Goal: Information Seeking & Learning: Compare options

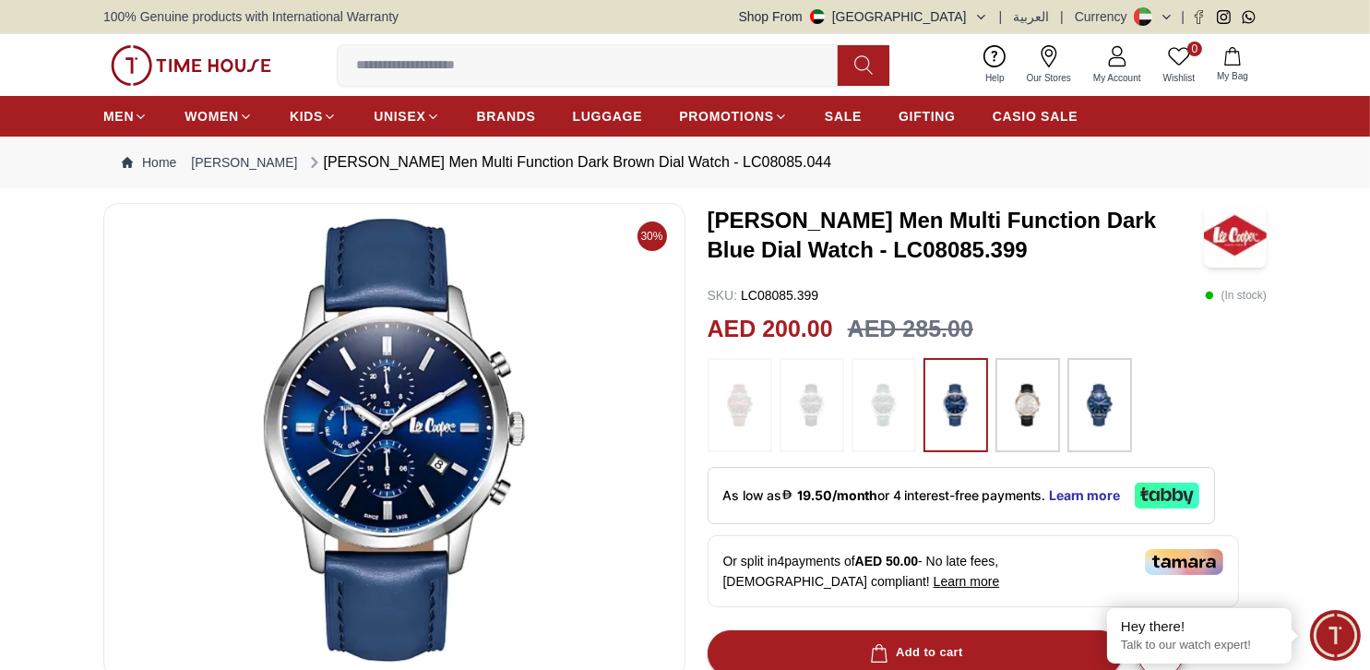
click at [1042, 411] on img at bounding box center [1028, 405] width 46 height 76
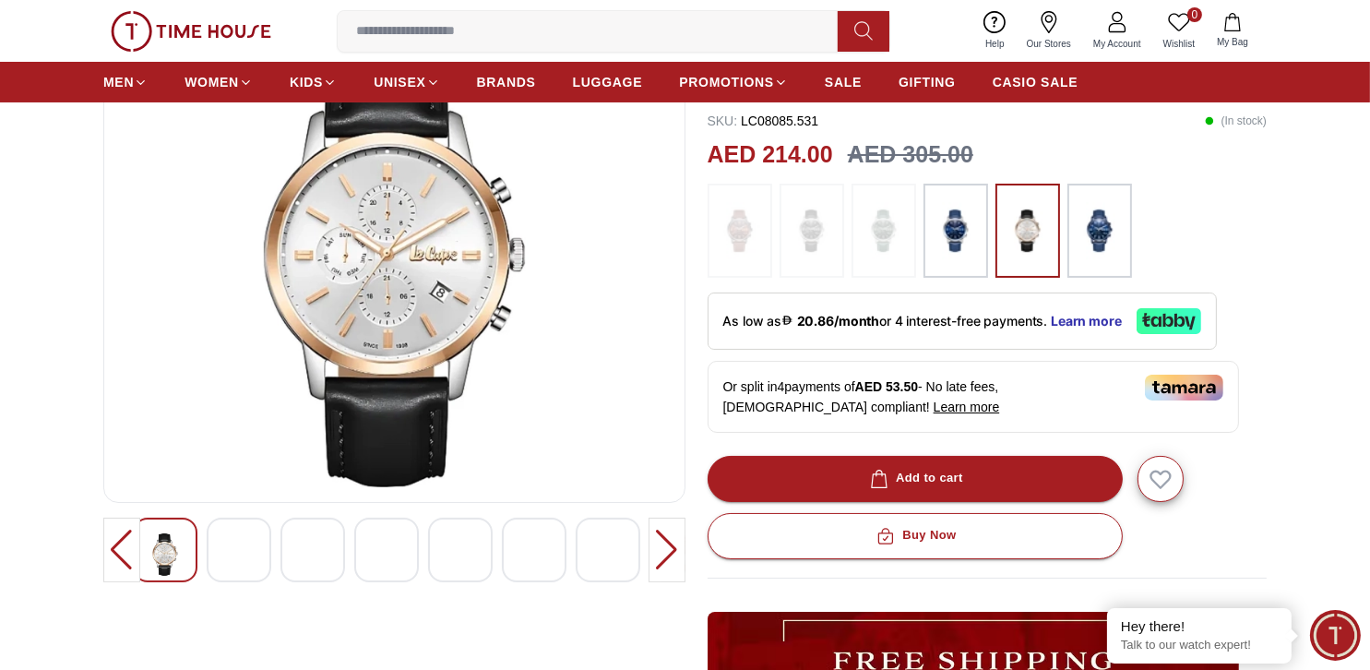
scroll to position [184, 0]
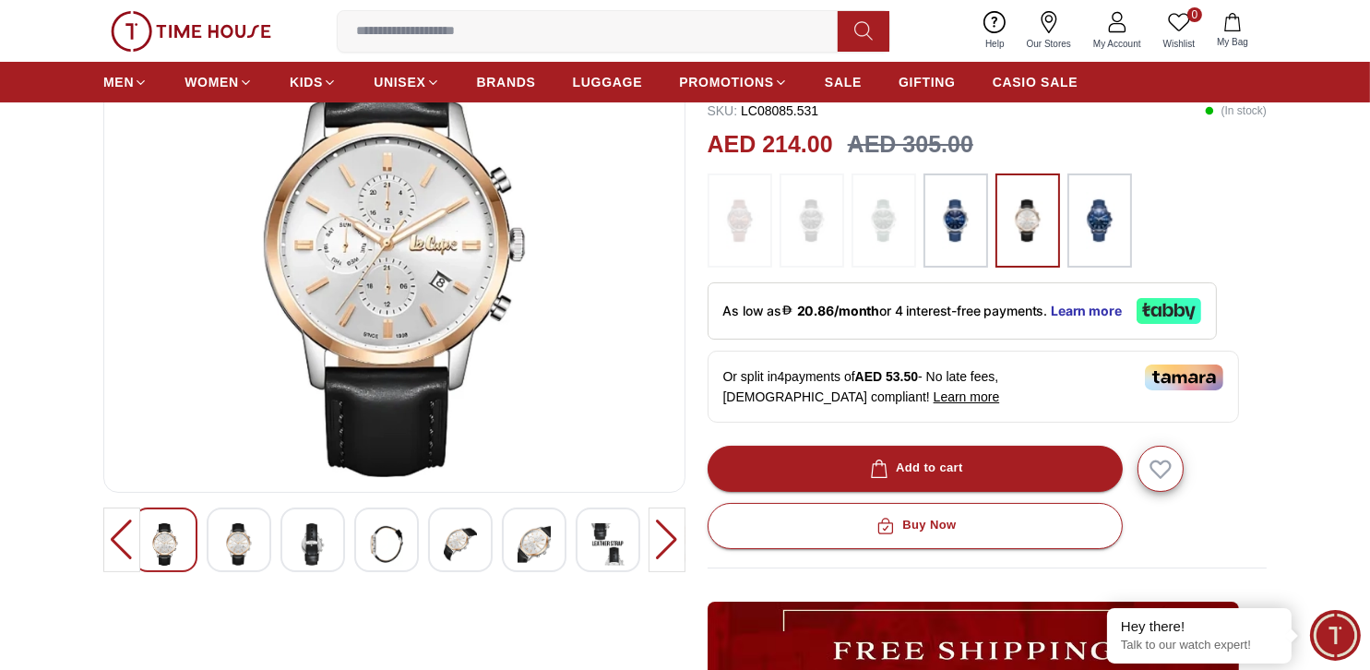
click at [1118, 211] on div at bounding box center [1099, 220] width 65 height 94
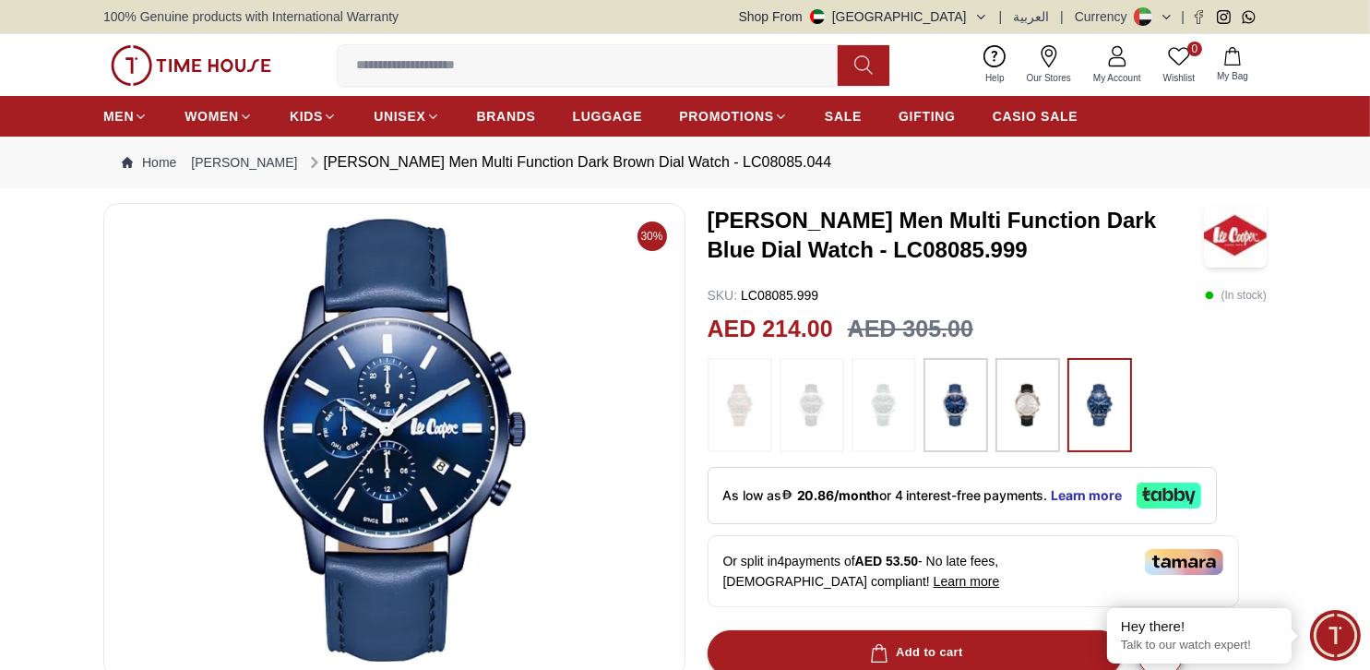
click at [940, 414] on img at bounding box center [956, 405] width 46 height 76
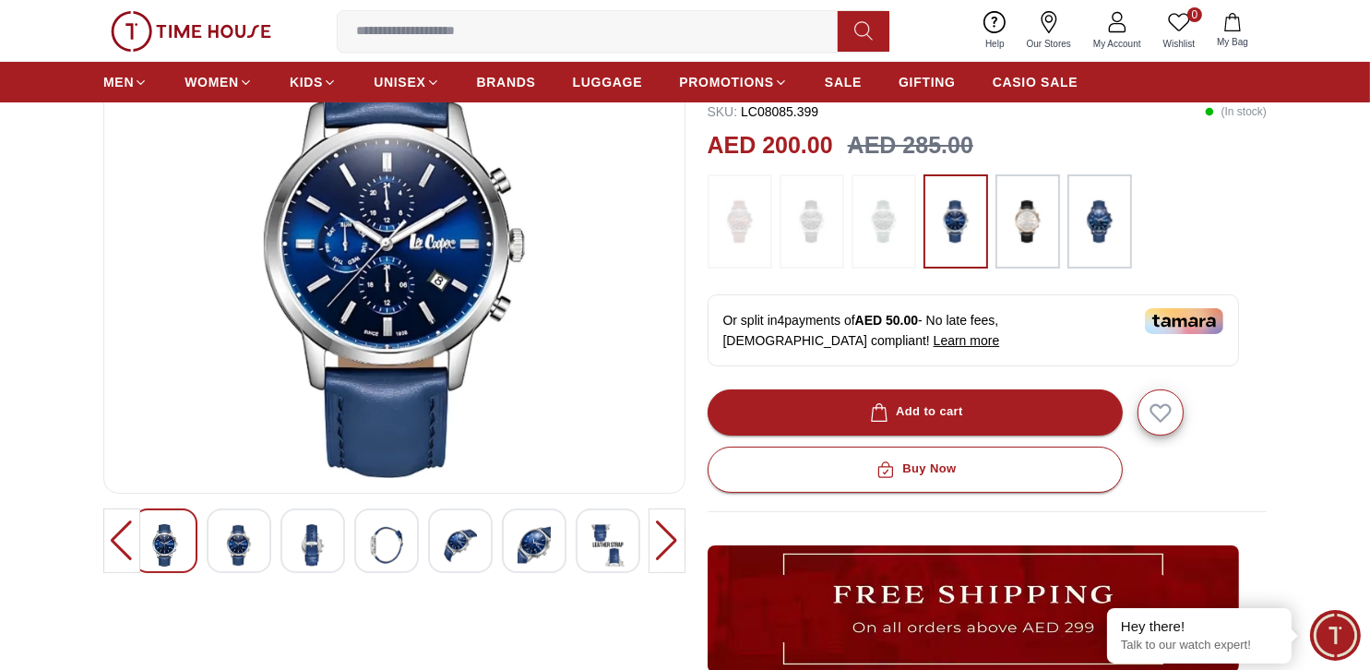
scroll to position [184, 0]
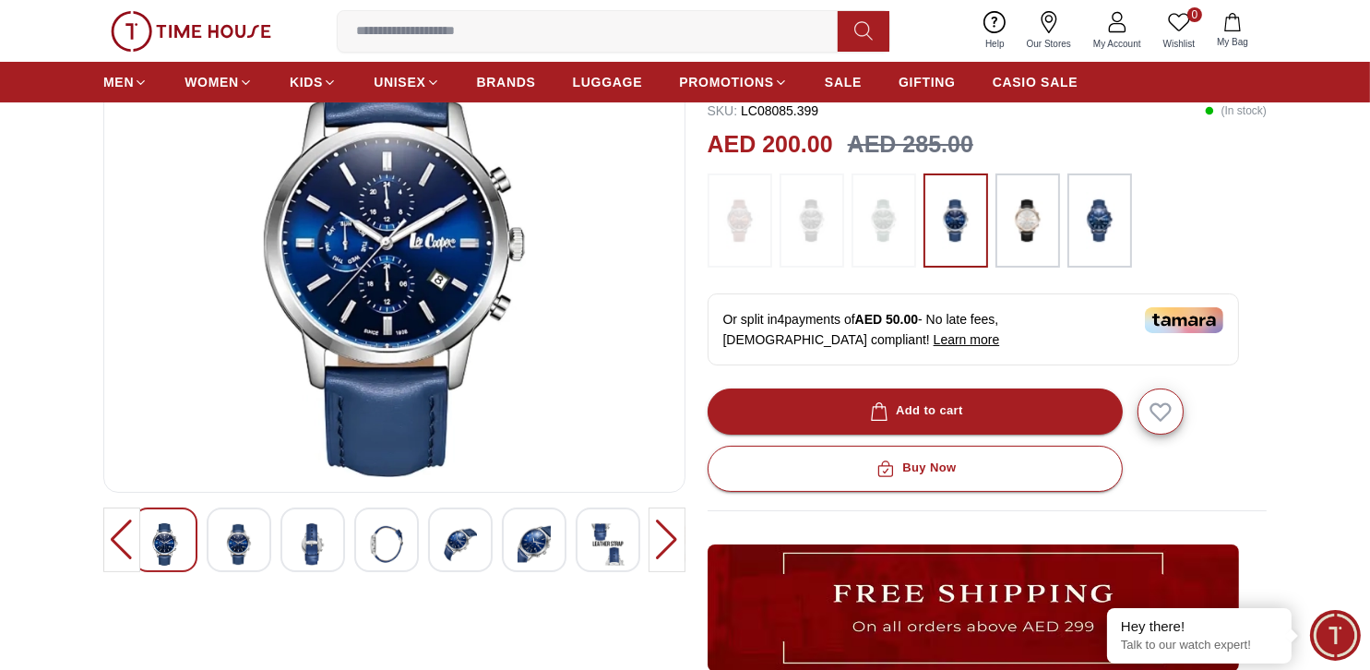
click at [212, 546] on div at bounding box center [239, 539] width 65 height 65
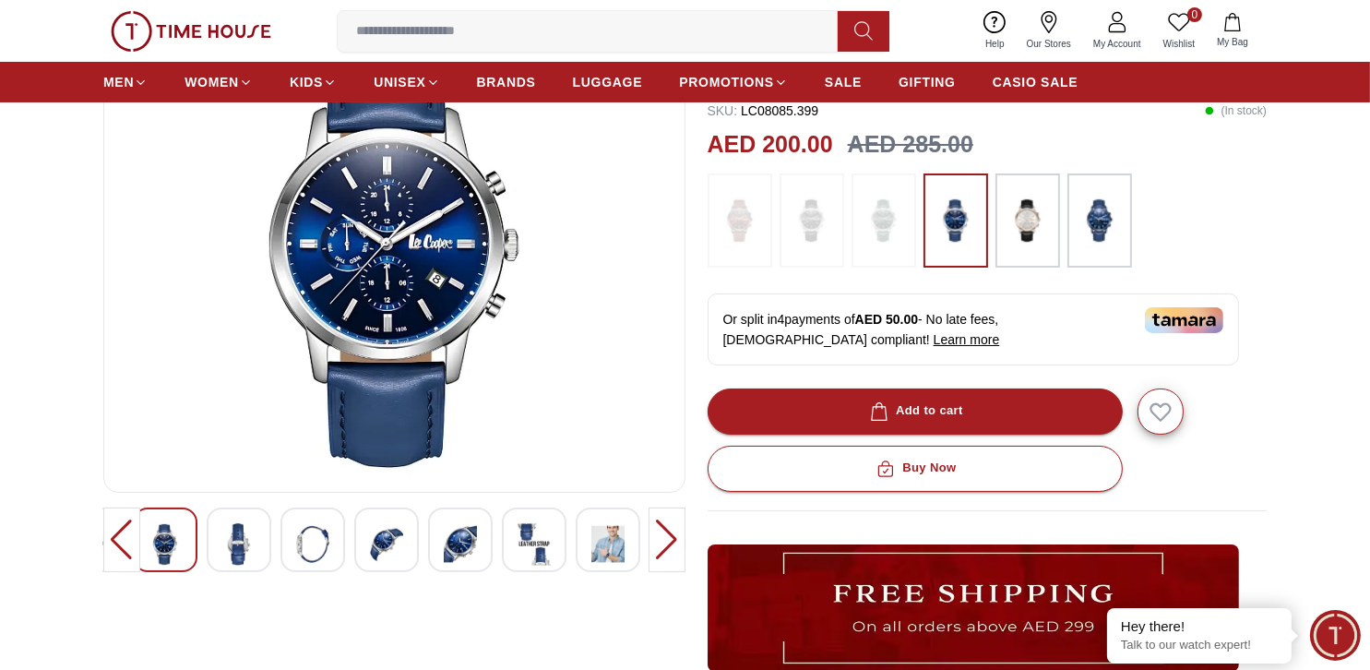
click at [303, 555] on img at bounding box center [312, 544] width 33 height 42
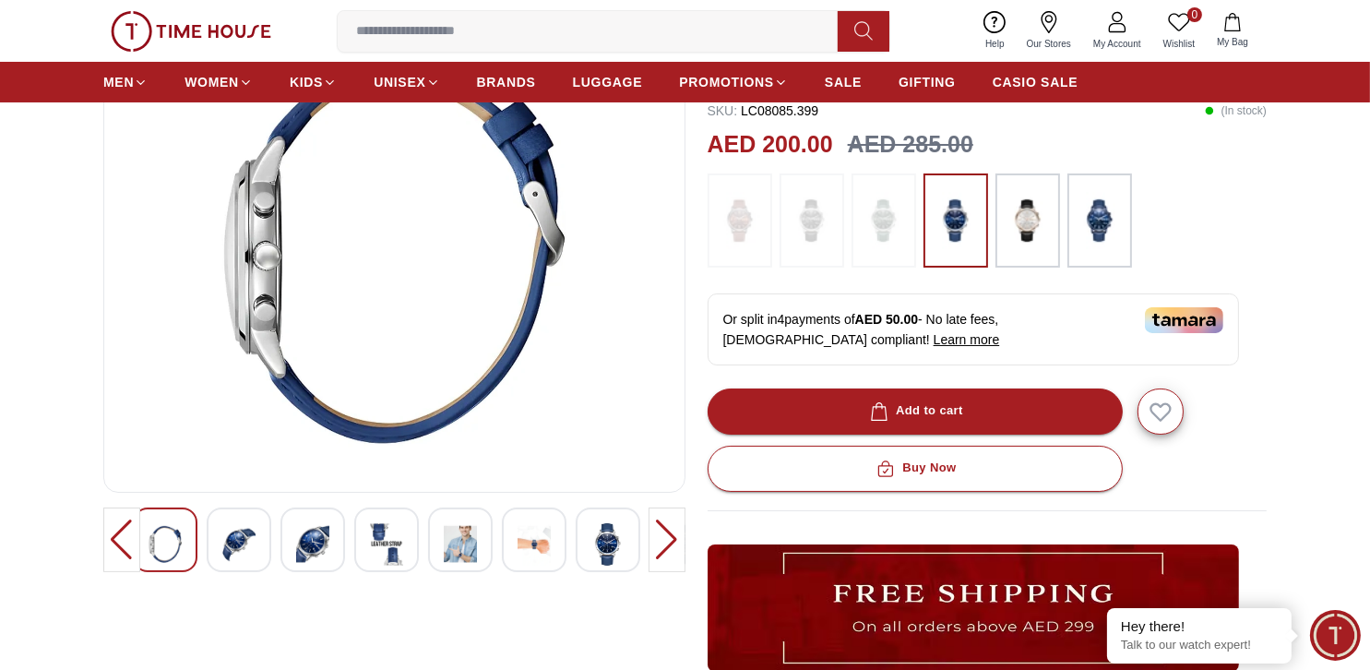
click at [400, 552] on img at bounding box center [386, 544] width 33 height 42
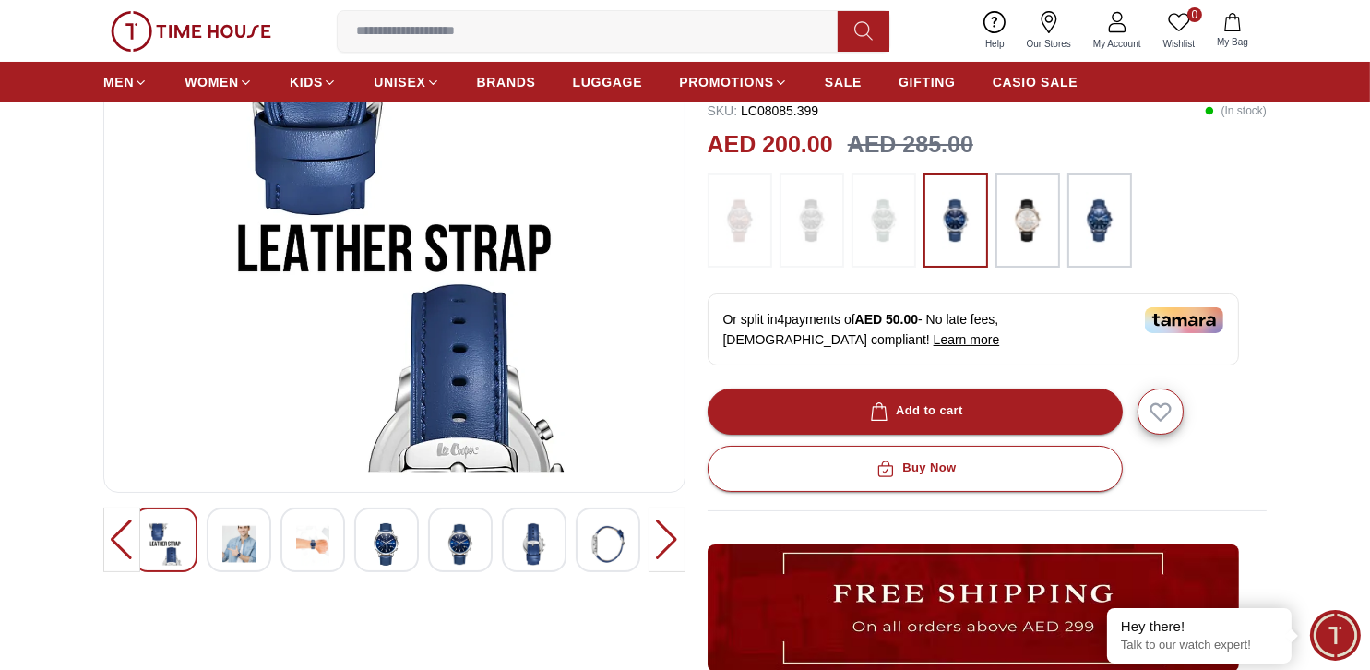
click at [494, 555] on div at bounding box center [394, 539] width 523 height 65
click at [484, 552] on div at bounding box center [460, 539] width 65 height 65
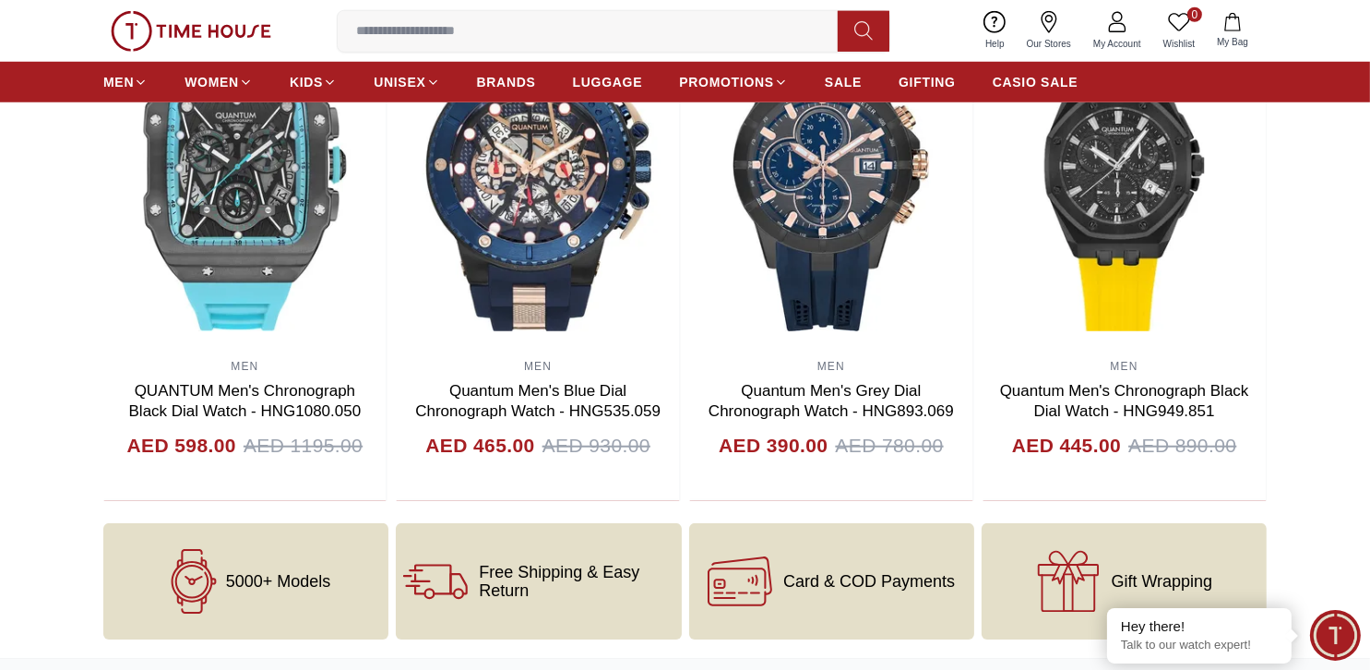
scroll to position [1660, 0]
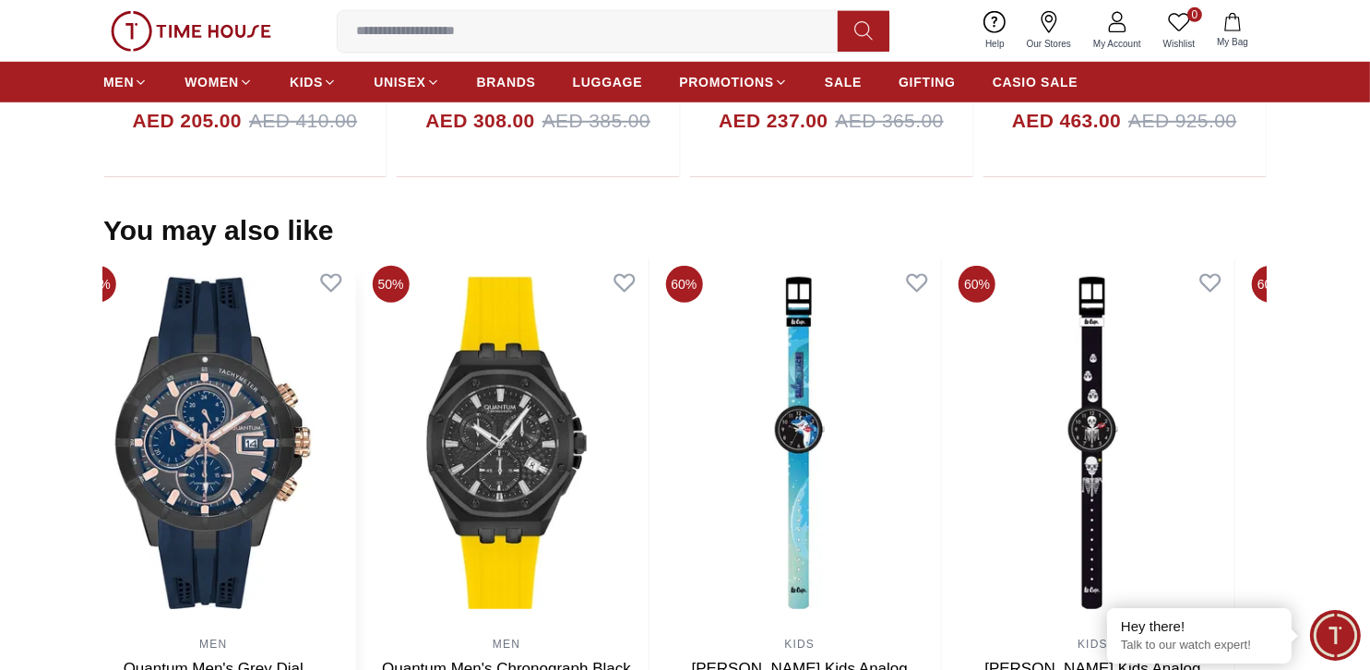
click at [224, 453] on img at bounding box center [213, 442] width 283 height 369
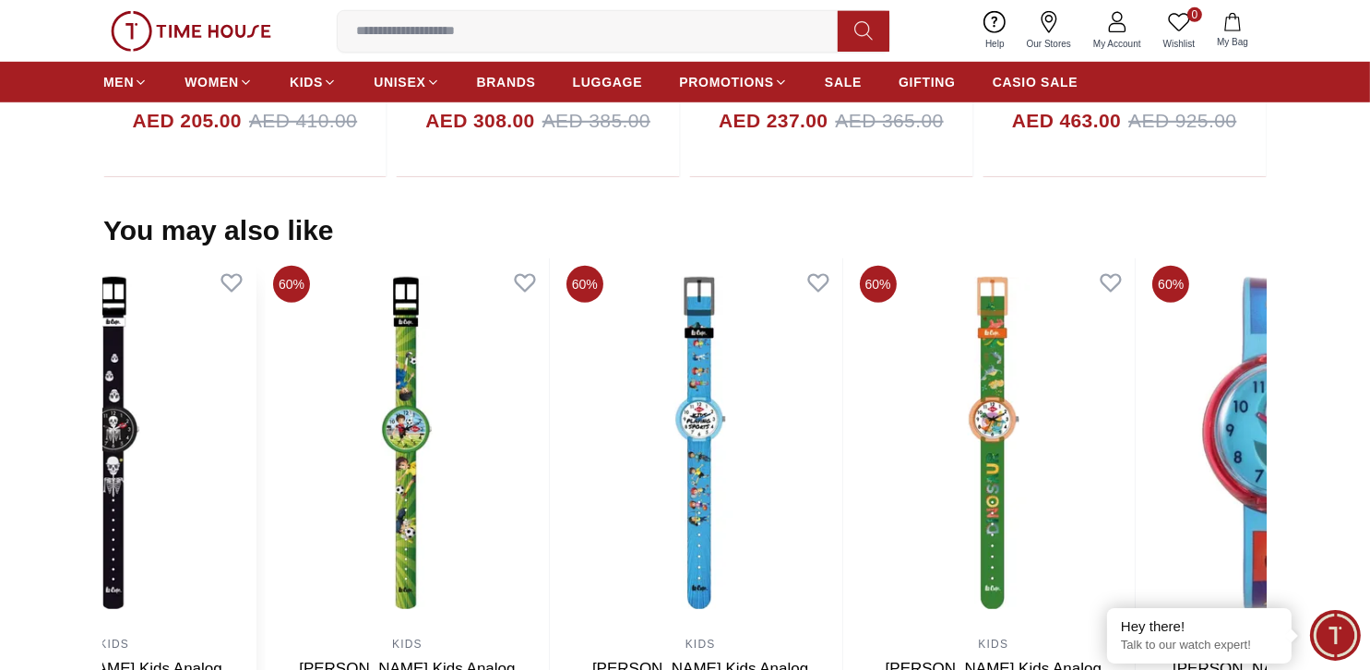
click at [23, 457] on section "You may also like 50% MEN Quantum Men's Black Dial Multi Function Watch - ADG67…" at bounding box center [685, 496] width 1370 height 565
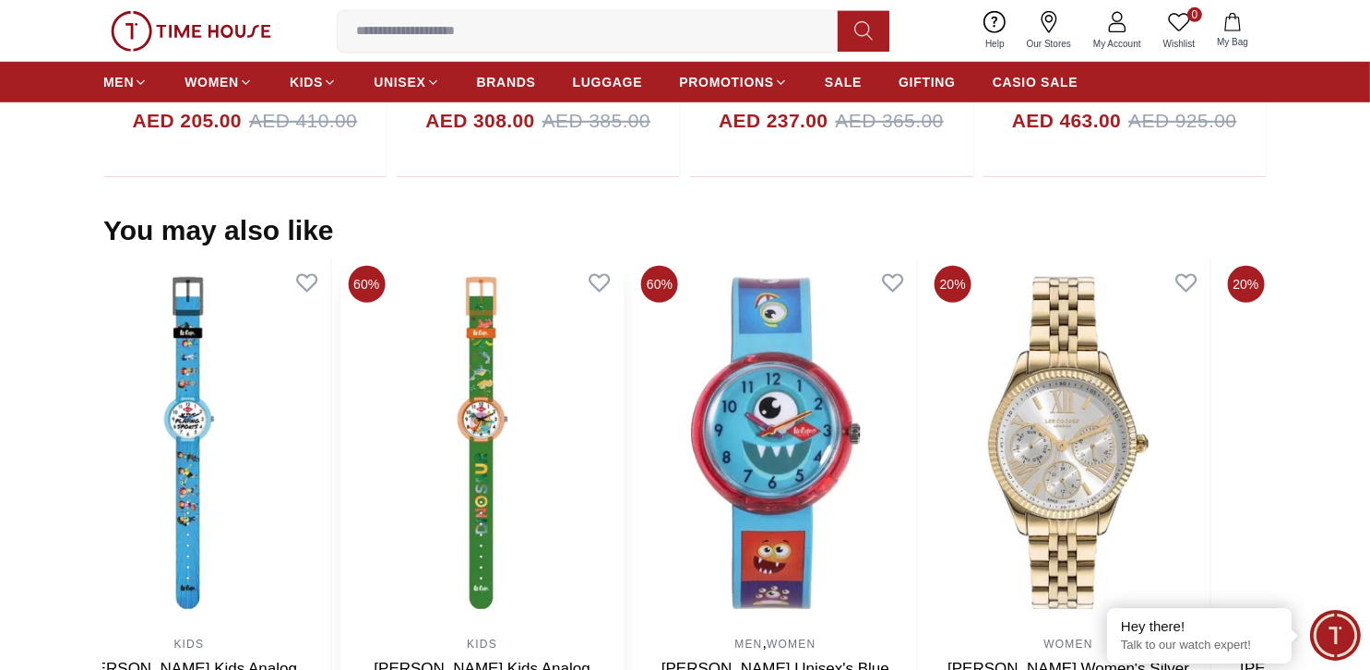
click at [6, 460] on section "You may also like 50% MEN Quantum Men's Black Dial Multi Function Watch - ADG67…" at bounding box center [685, 496] width 1370 height 565
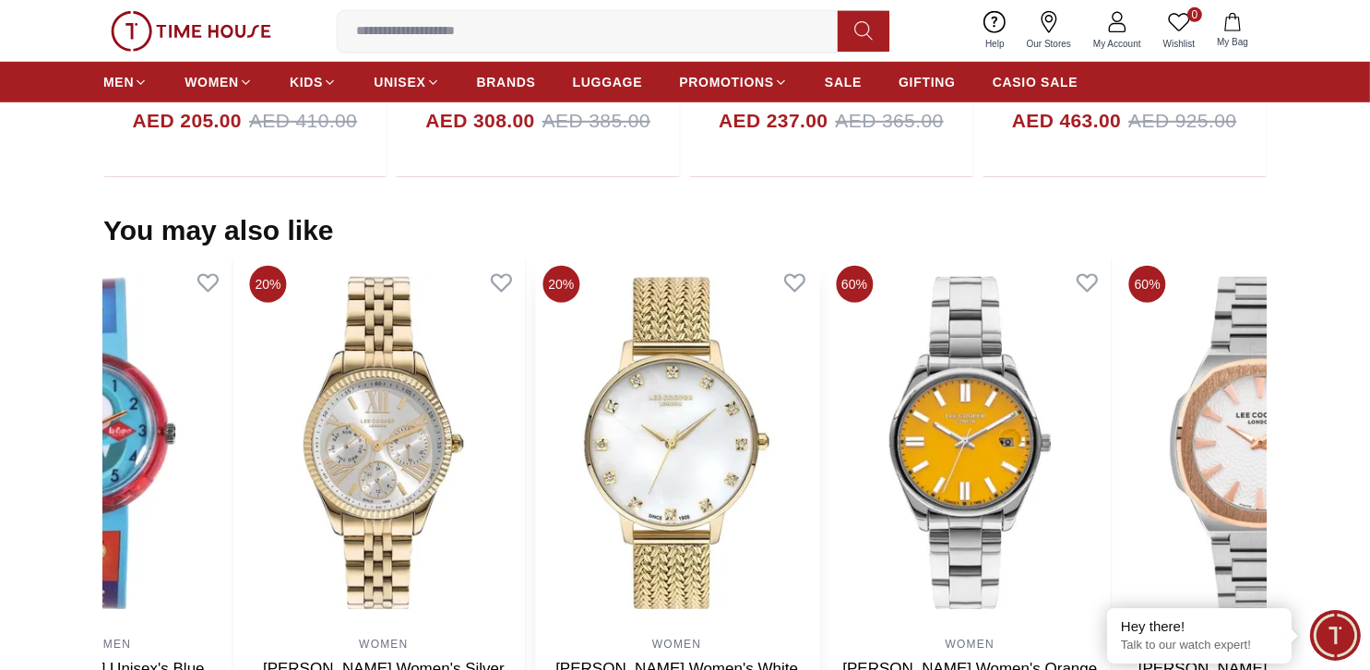
click at [53, 459] on section "You may also like 50% MEN Quantum Men's Black Dial Multi Function Watch - ADG67…" at bounding box center [685, 496] width 1370 height 565
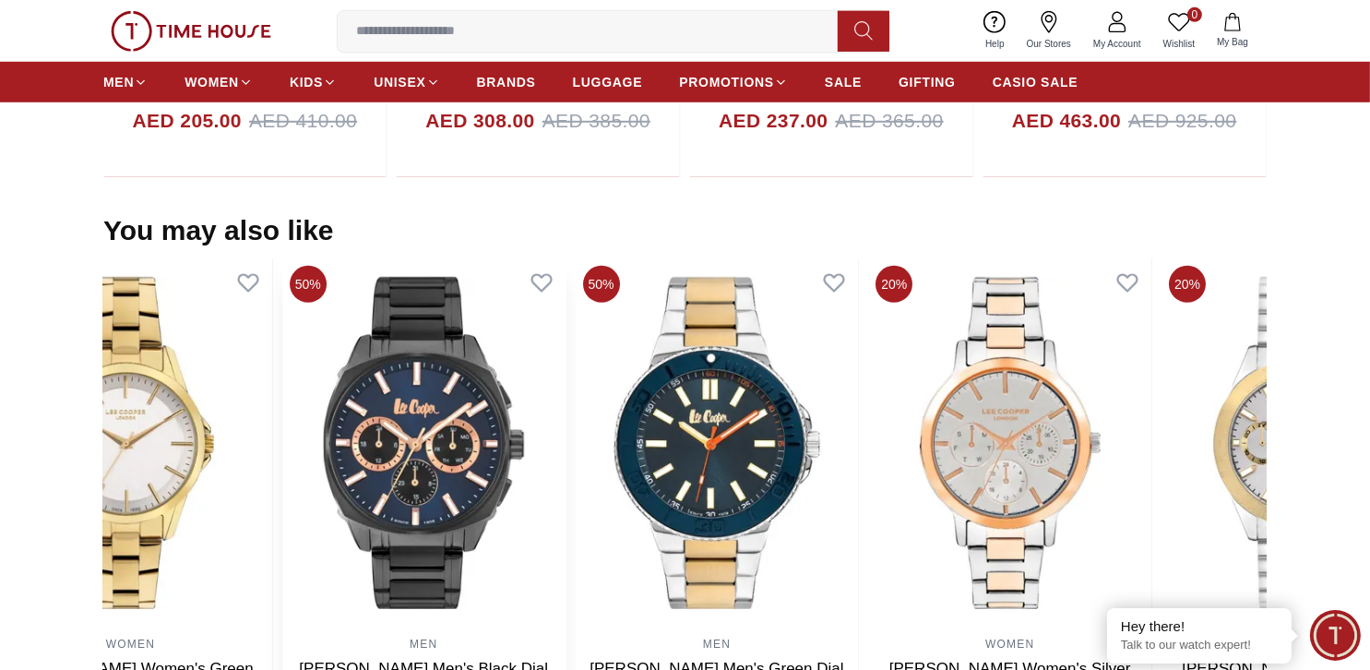
click at [371, 436] on img at bounding box center [423, 442] width 283 height 369
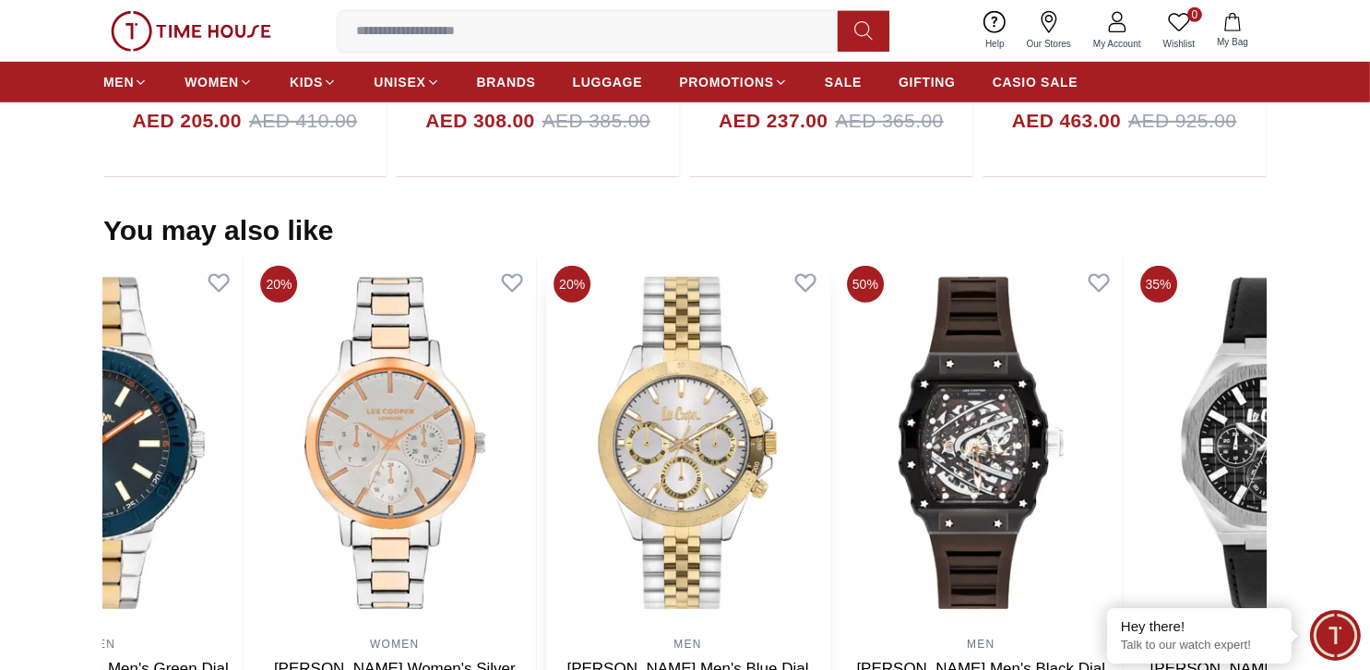
click at [586, 436] on img at bounding box center [687, 442] width 283 height 369
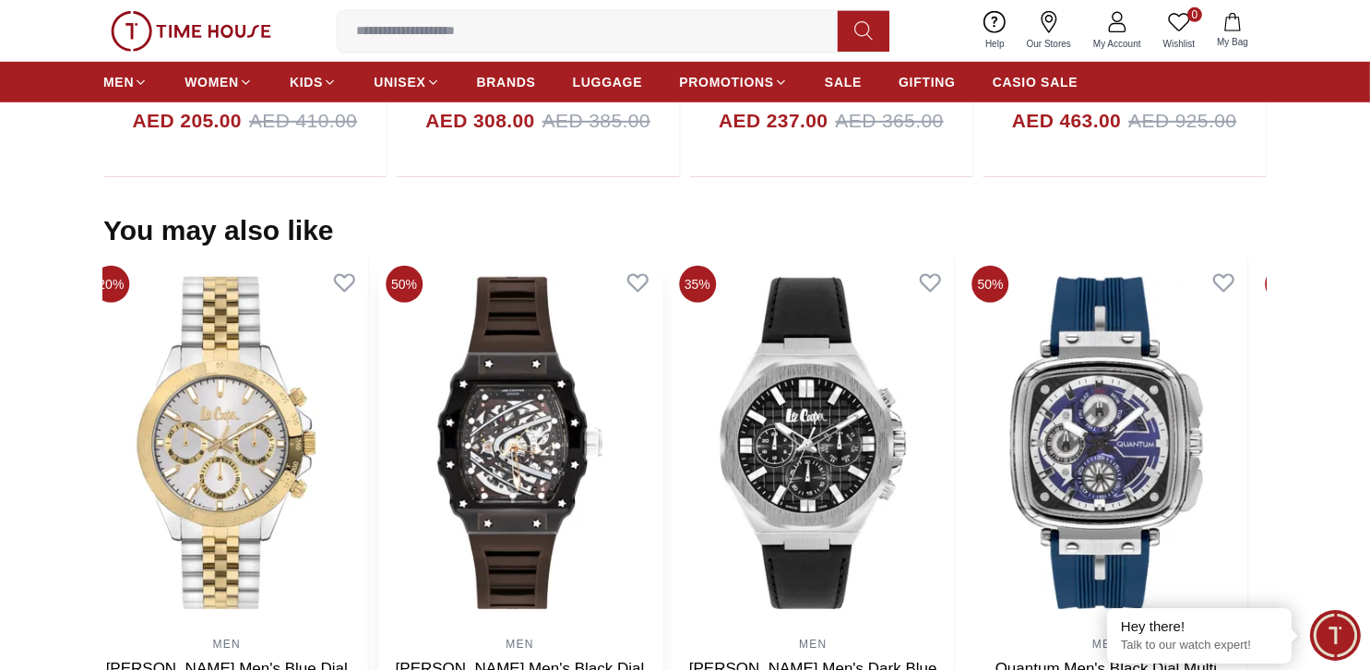
click at [431, 441] on img at bounding box center [519, 442] width 283 height 369
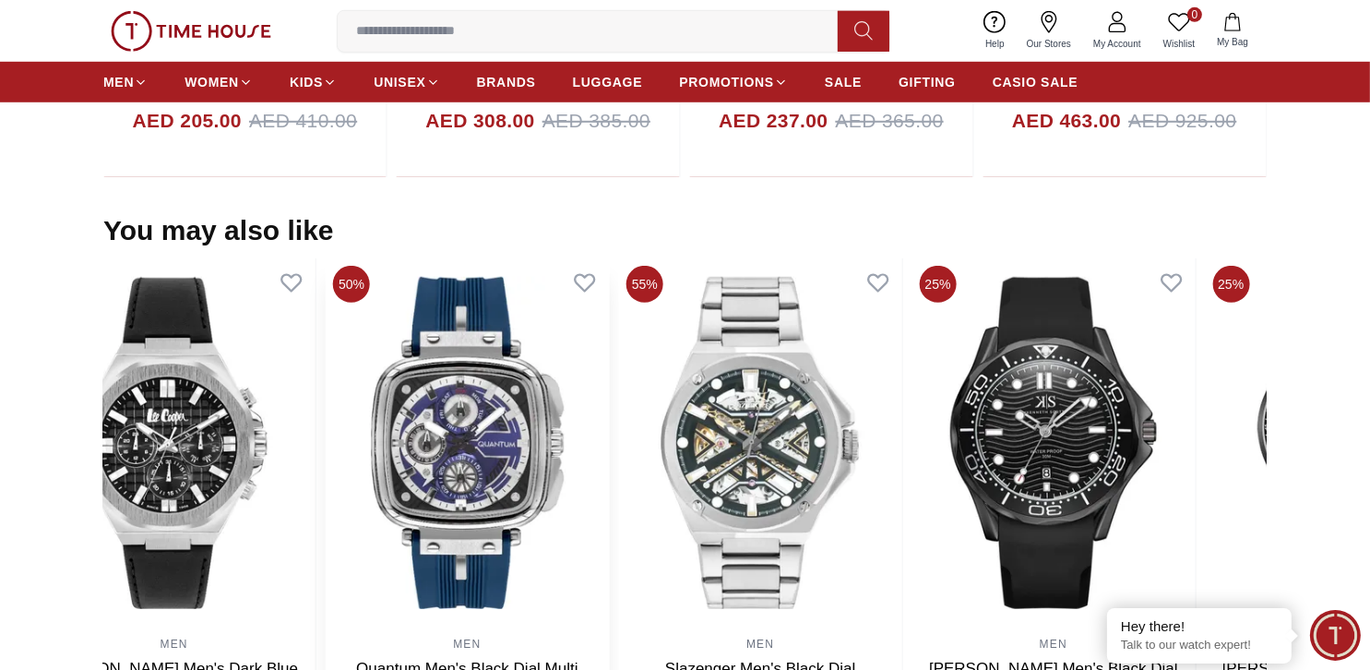
click at [466, 440] on img at bounding box center [467, 442] width 283 height 369
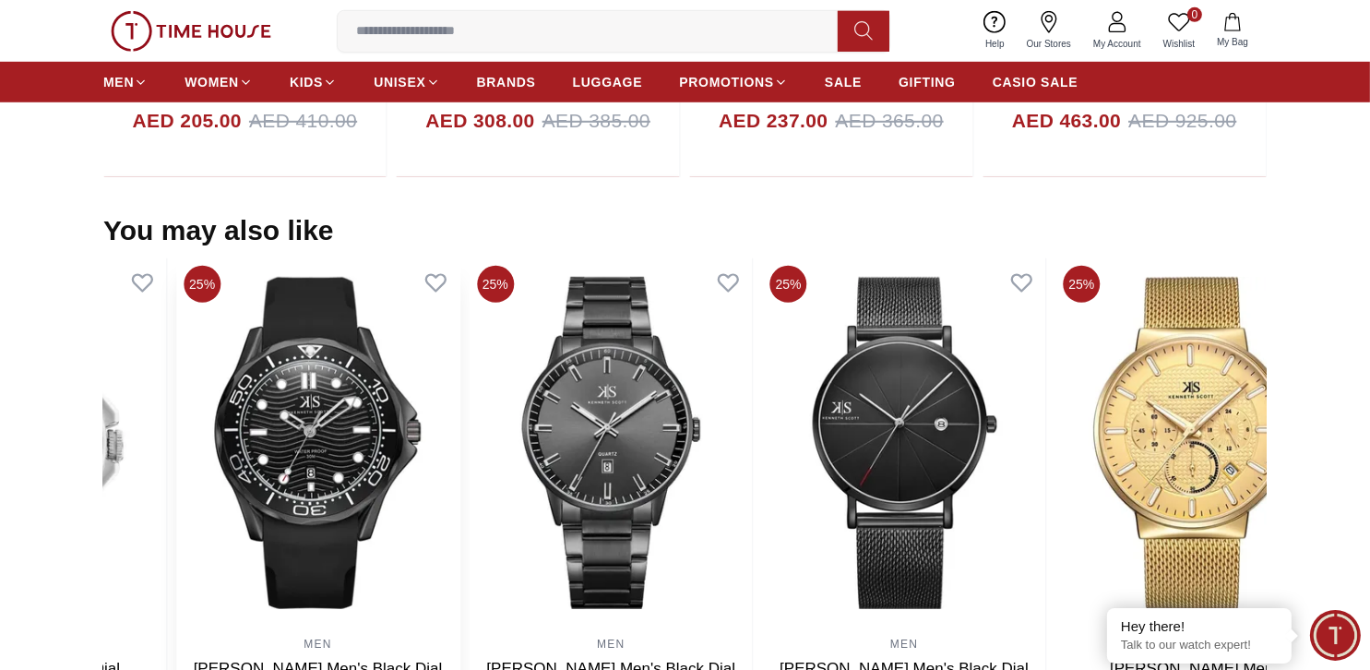
click at [327, 434] on img at bounding box center [317, 442] width 283 height 369
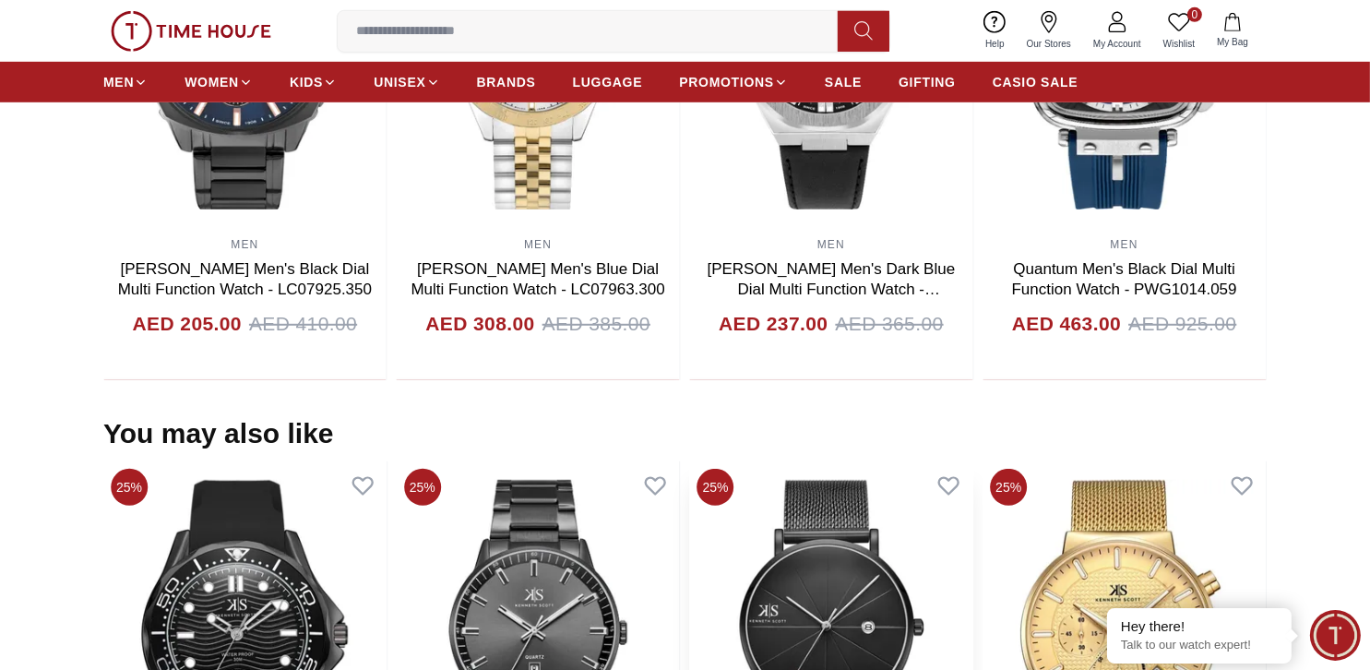
scroll to position [1107, 0]
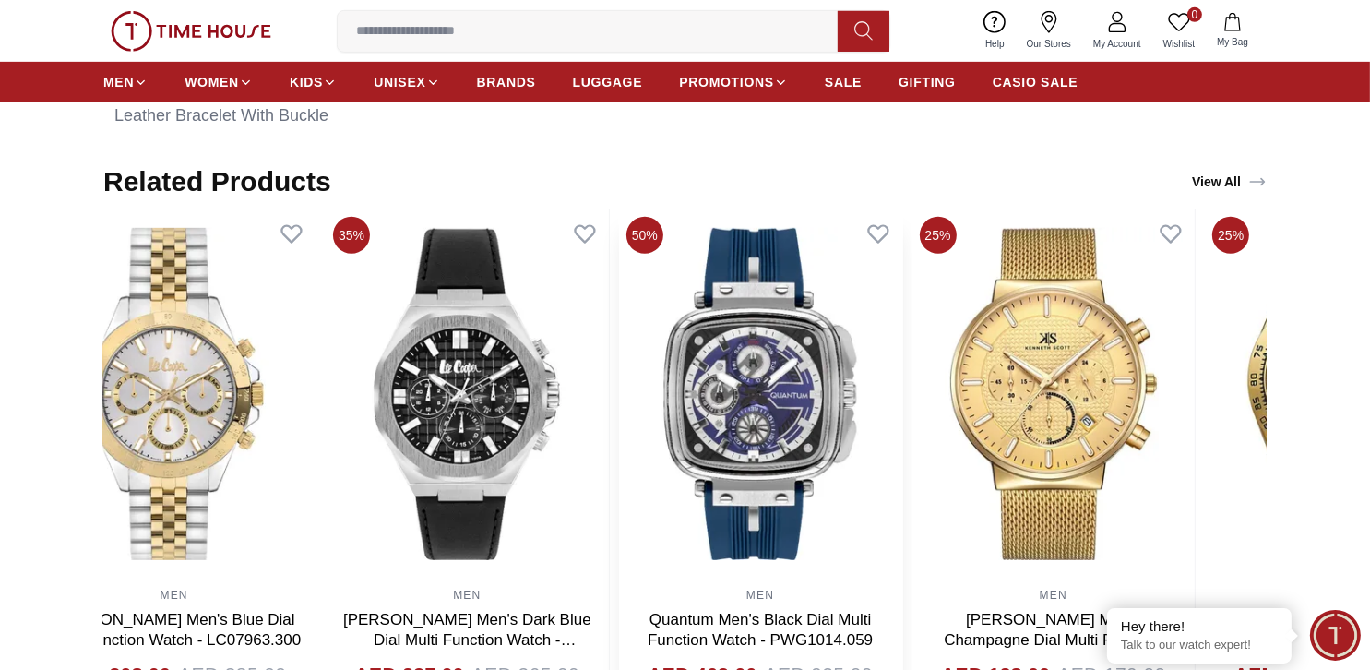
click at [619, 410] on img at bounding box center [760, 393] width 283 height 369
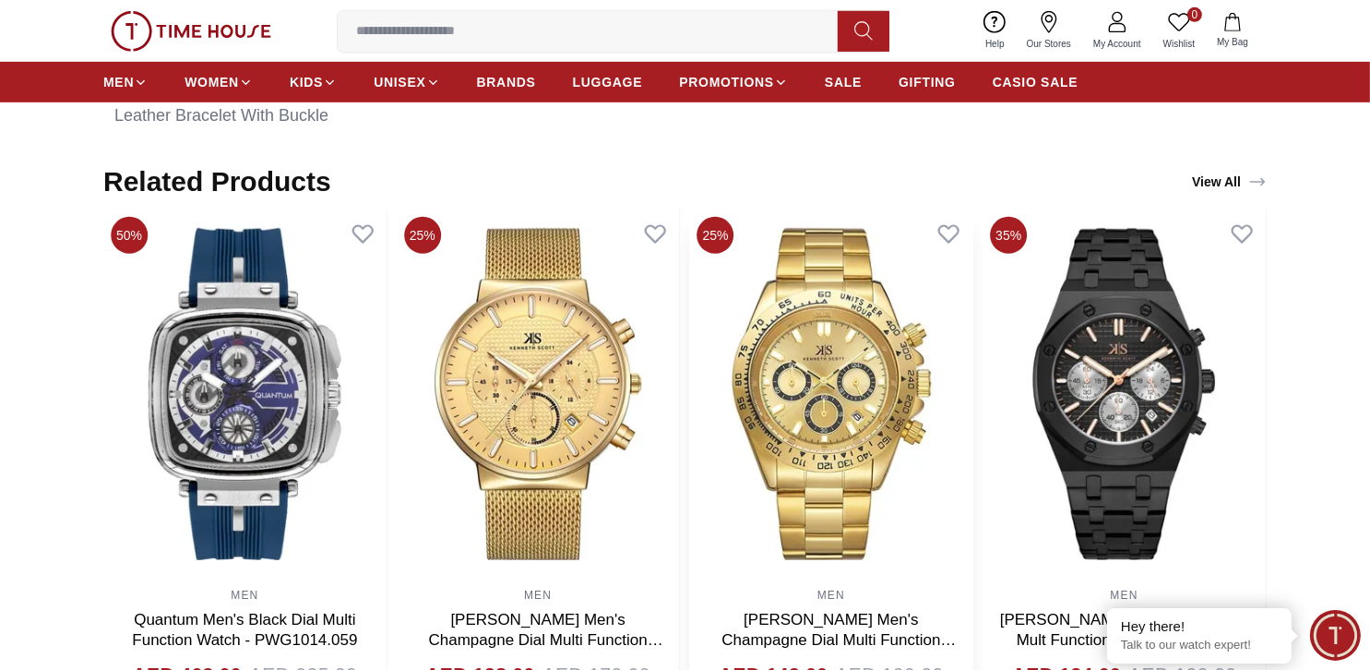
click at [690, 411] on img at bounding box center [831, 393] width 283 height 369
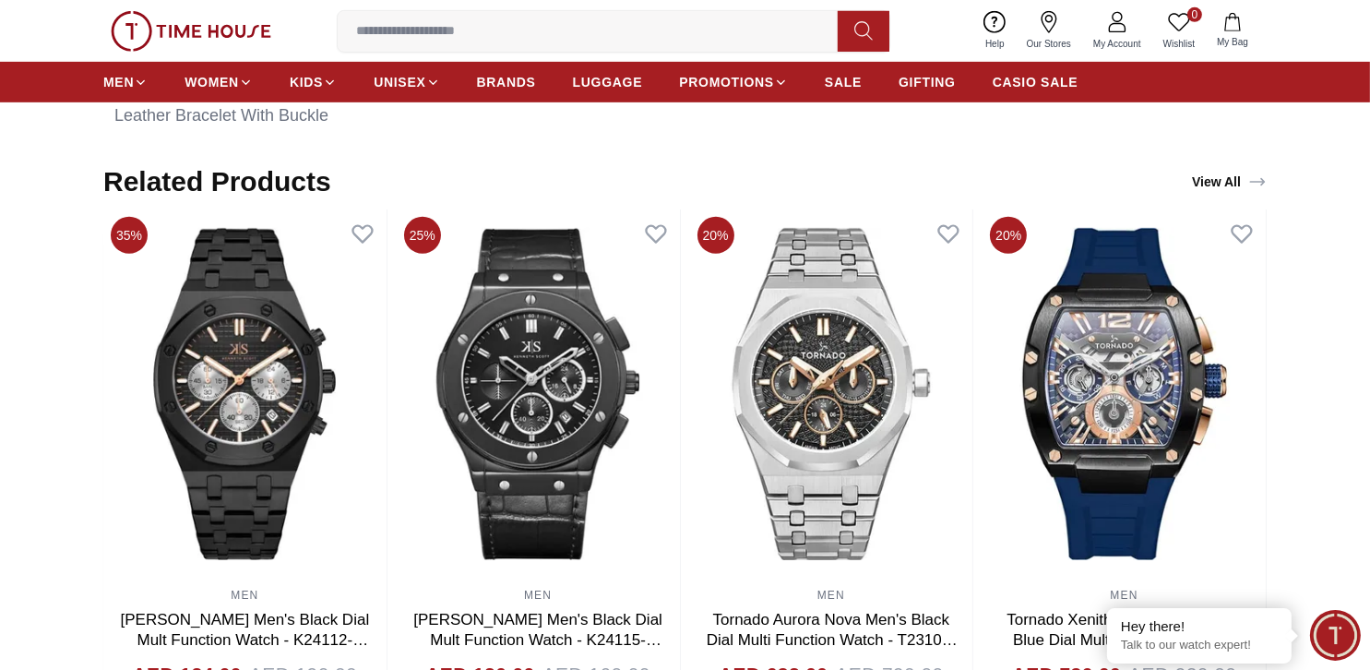
drag, startPoint x: 444, startPoint y: 399, endPoint x: 182, endPoint y: 406, distance: 262.1
click at [151, 408] on div "50% MEN Quantum Men's Black Dial Multi Function Watch - ADG678.634 AED 378.00 A…" at bounding box center [684, 469] width 1163 height 521
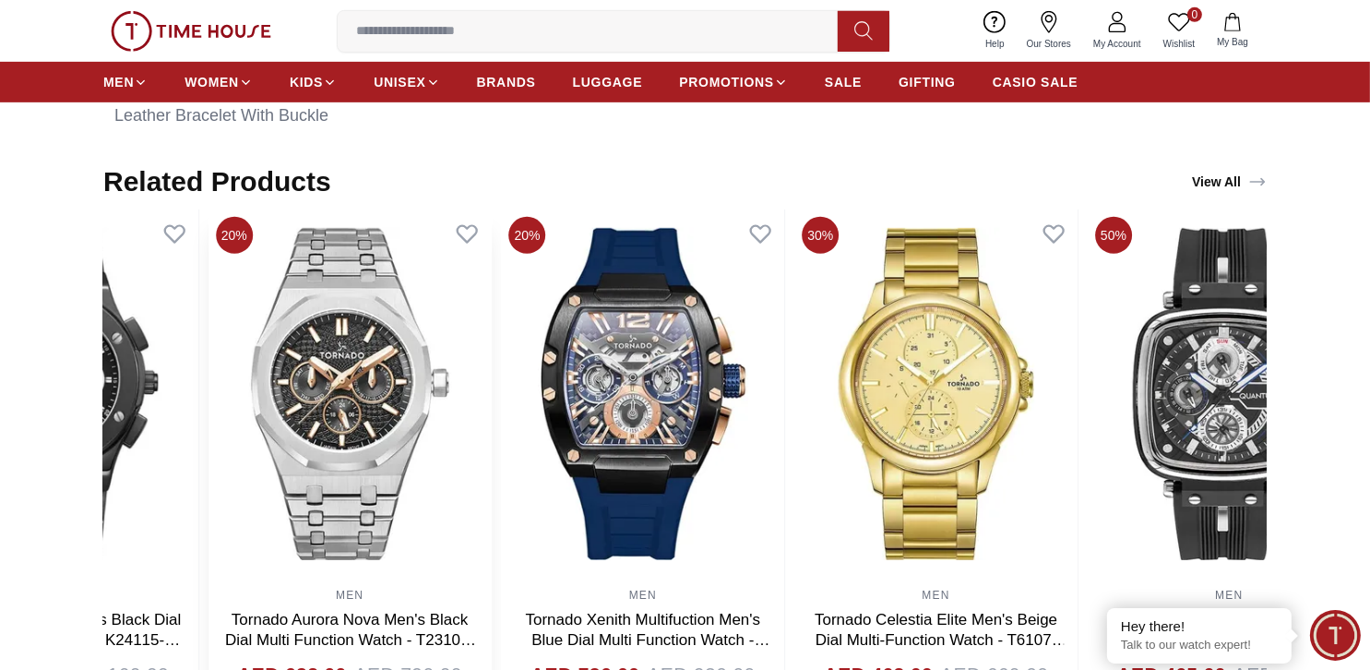
click at [208, 406] on img at bounding box center [349, 393] width 283 height 369
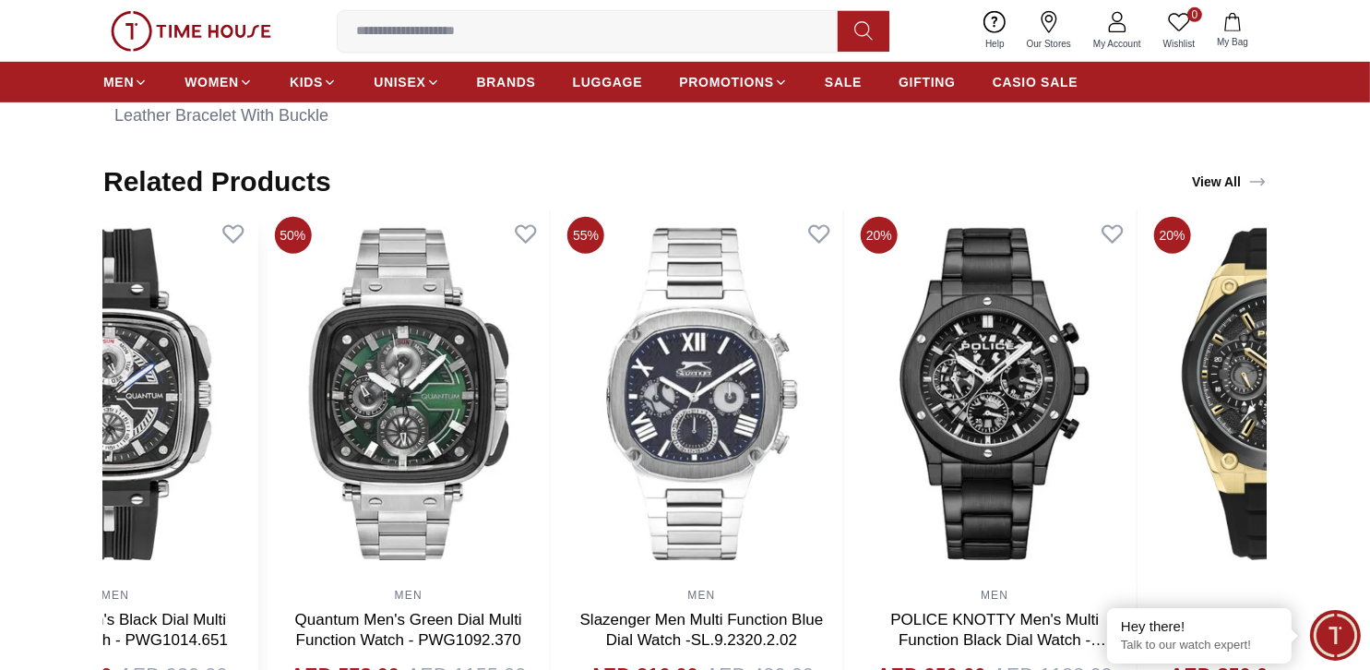
click at [65, 389] on section "Related Products View All 50% MEN Quantum Men's Black Dial Multi Function Watch…" at bounding box center [685, 447] width 1370 height 565
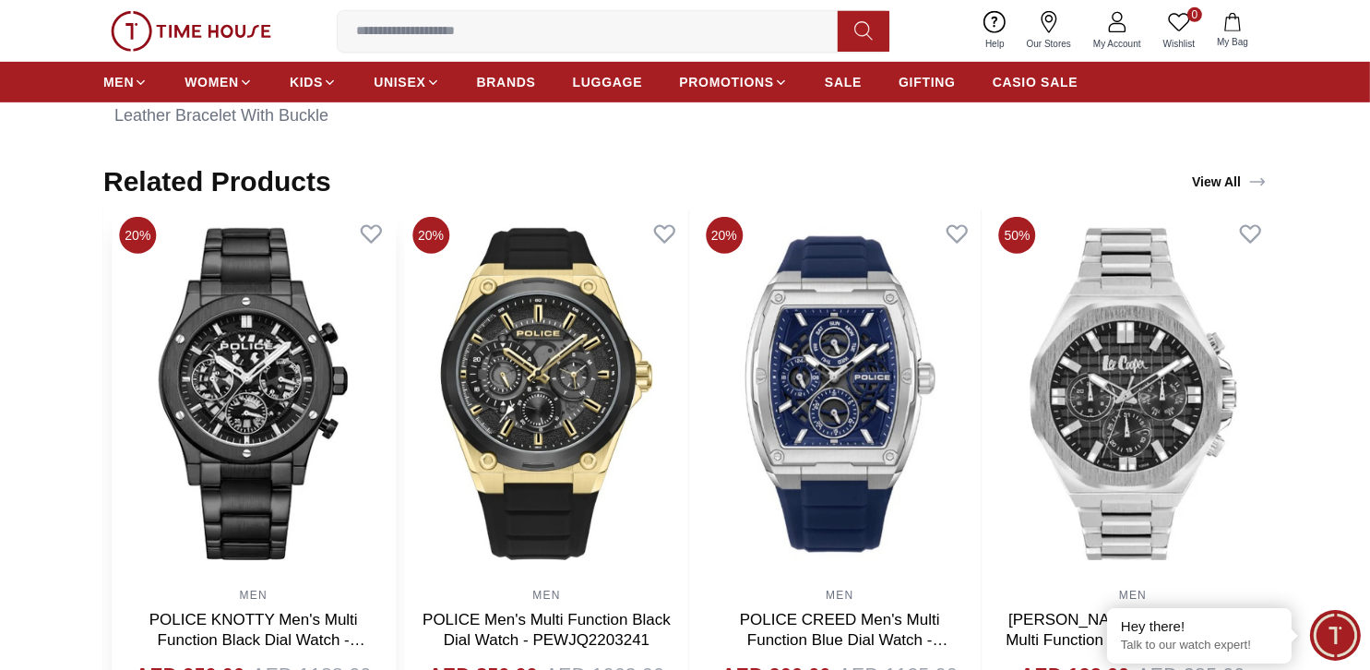
click at [296, 388] on img at bounding box center [253, 393] width 283 height 369
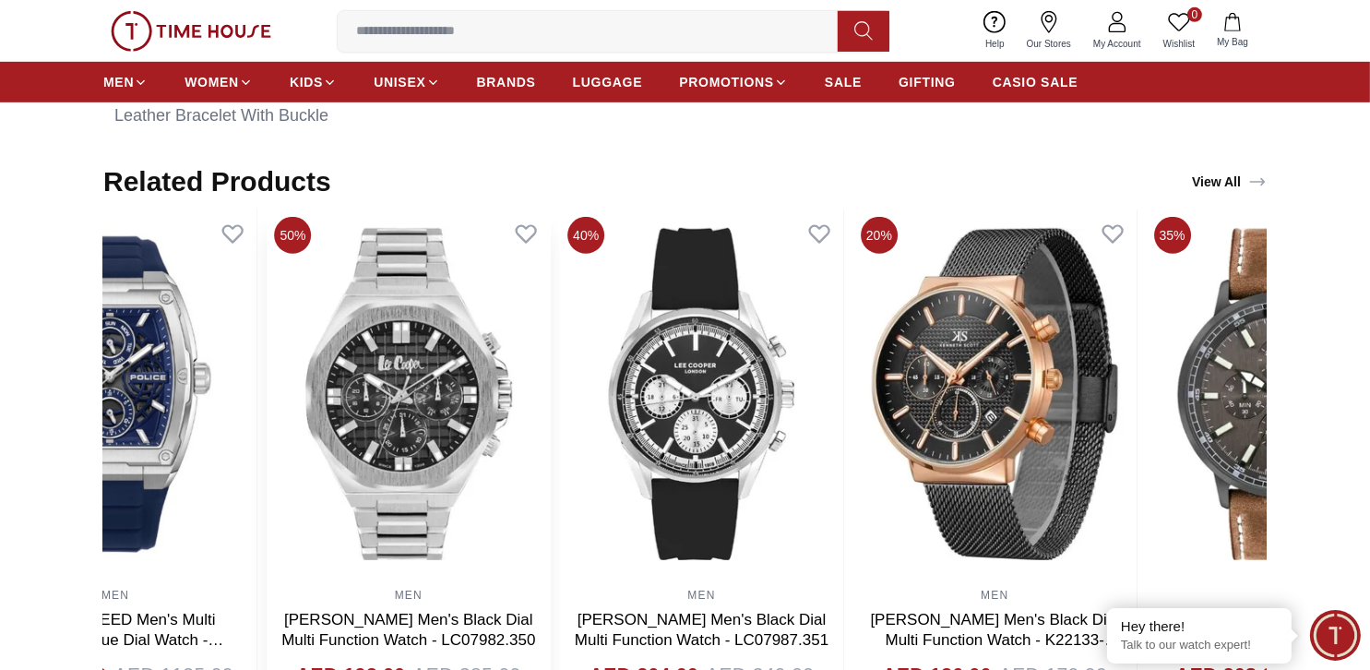
click at [530, 406] on img at bounding box center [408, 393] width 283 height 369
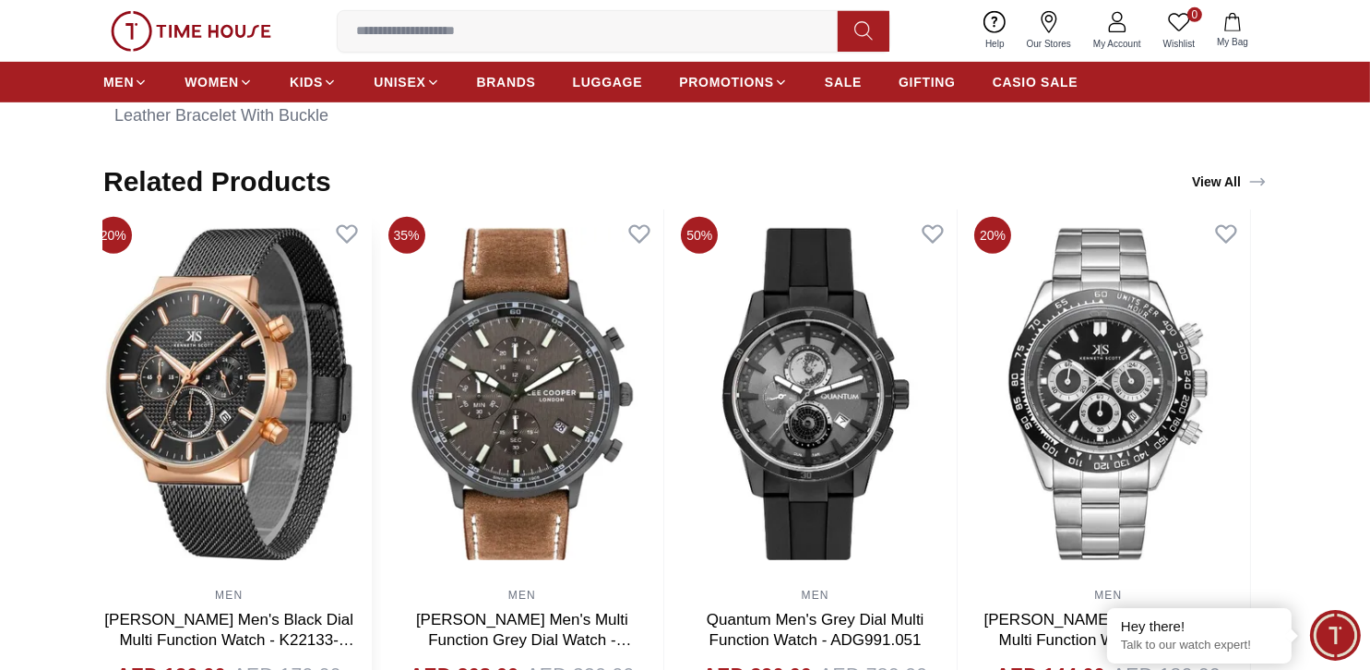
click at [119, 397] on img at bounding box center [229, 393] width 283 height 369
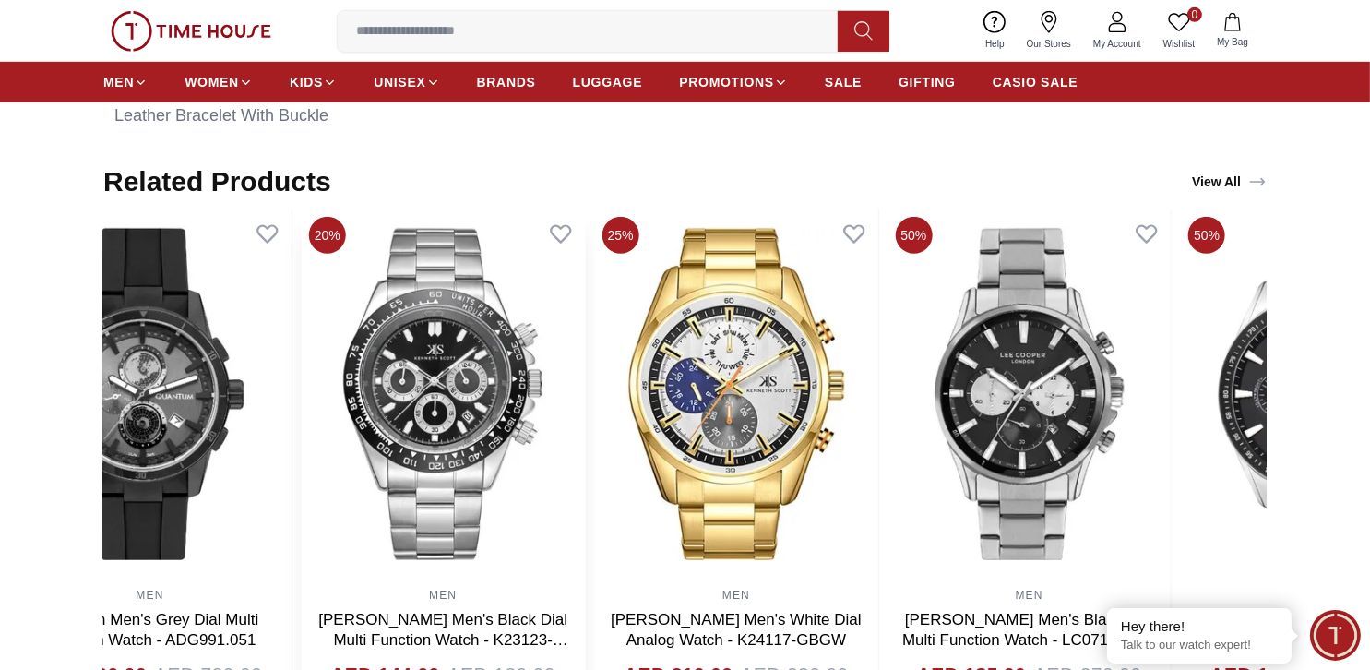
click at [304, 406] on img at bounding box center [443, 393] width 283 height 369
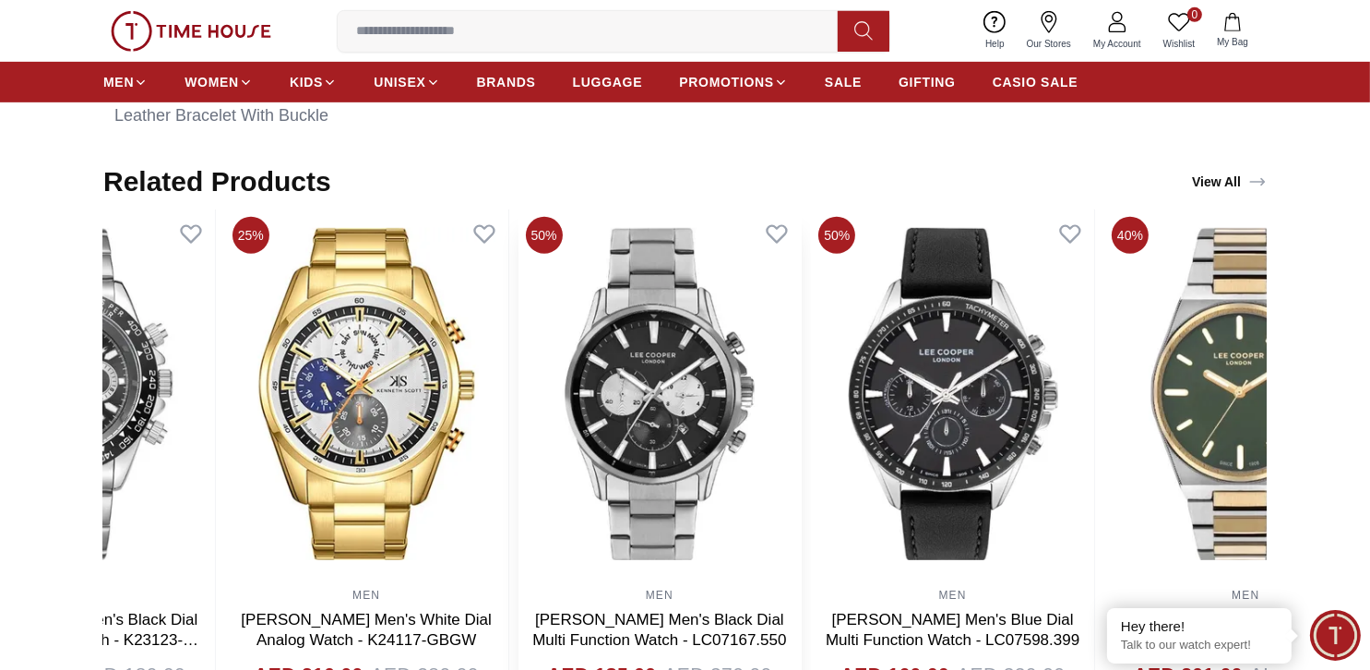
click at [518, 378] on img at bounding box center [659, 393] width 283 height 369
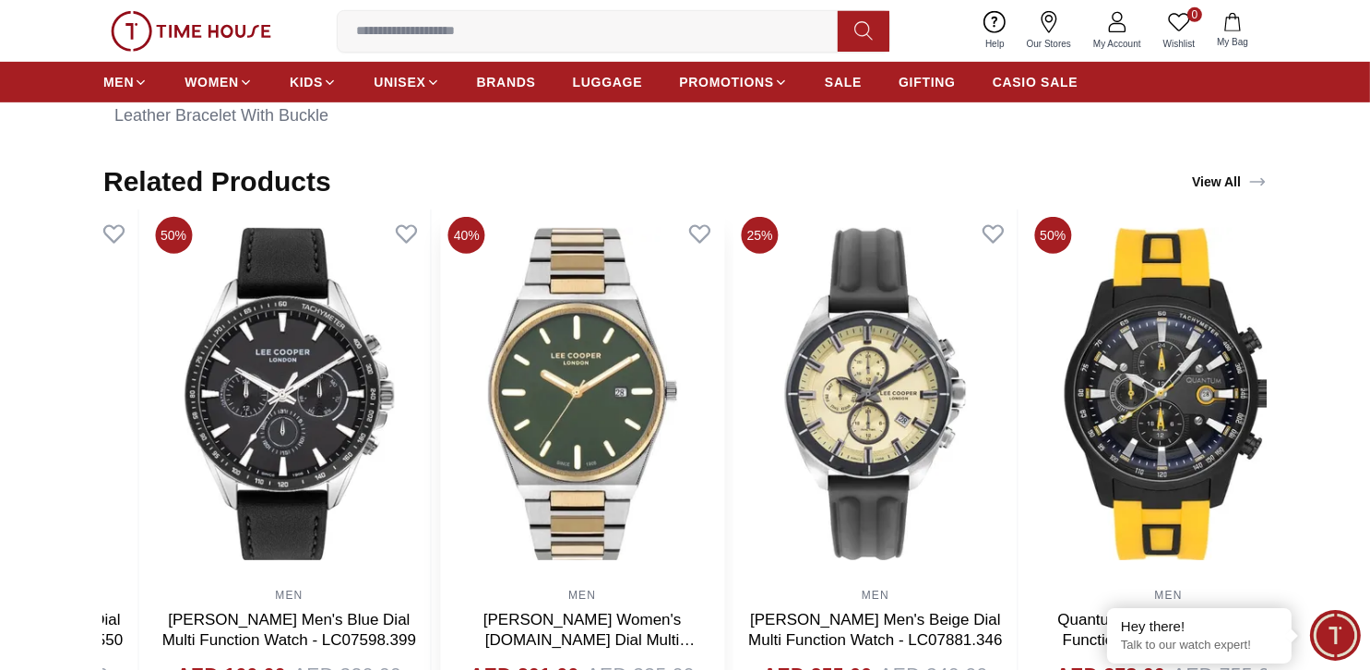
click at [441, 394] on img at bounding box center [582, 393] width 283 height 369
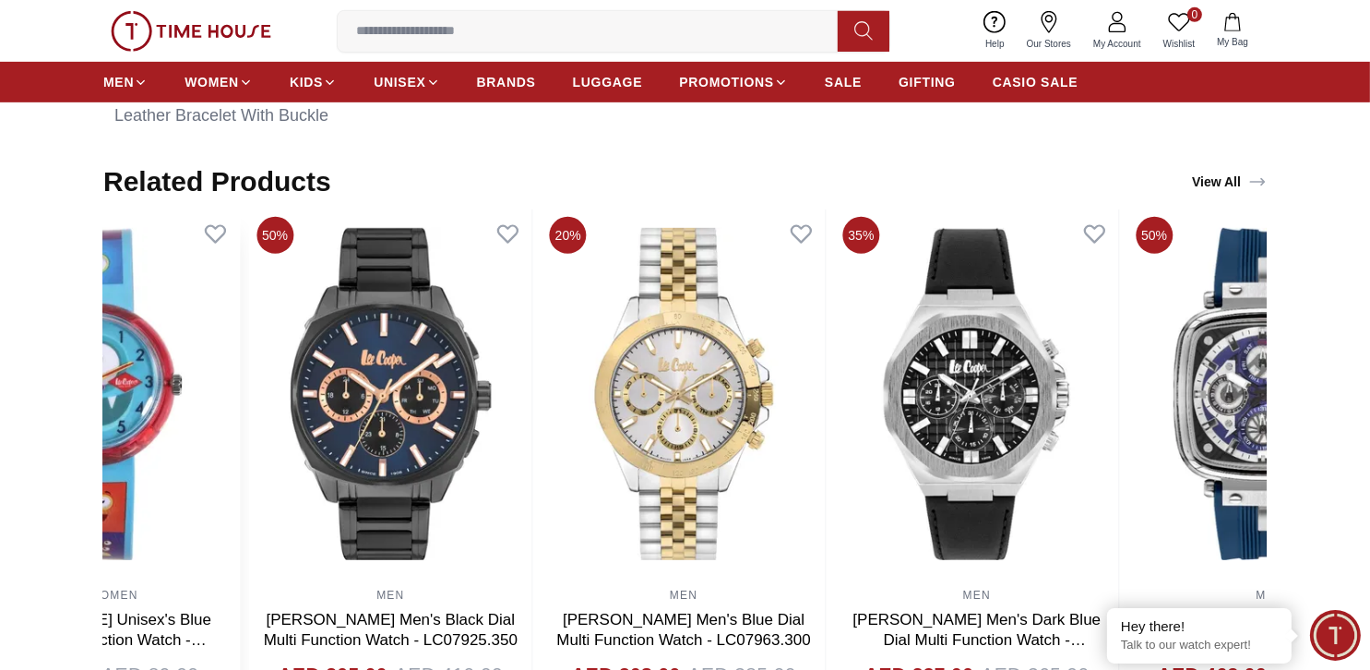
click at [185, 385] on img at bounding box center [97, 393] width 283 height 369
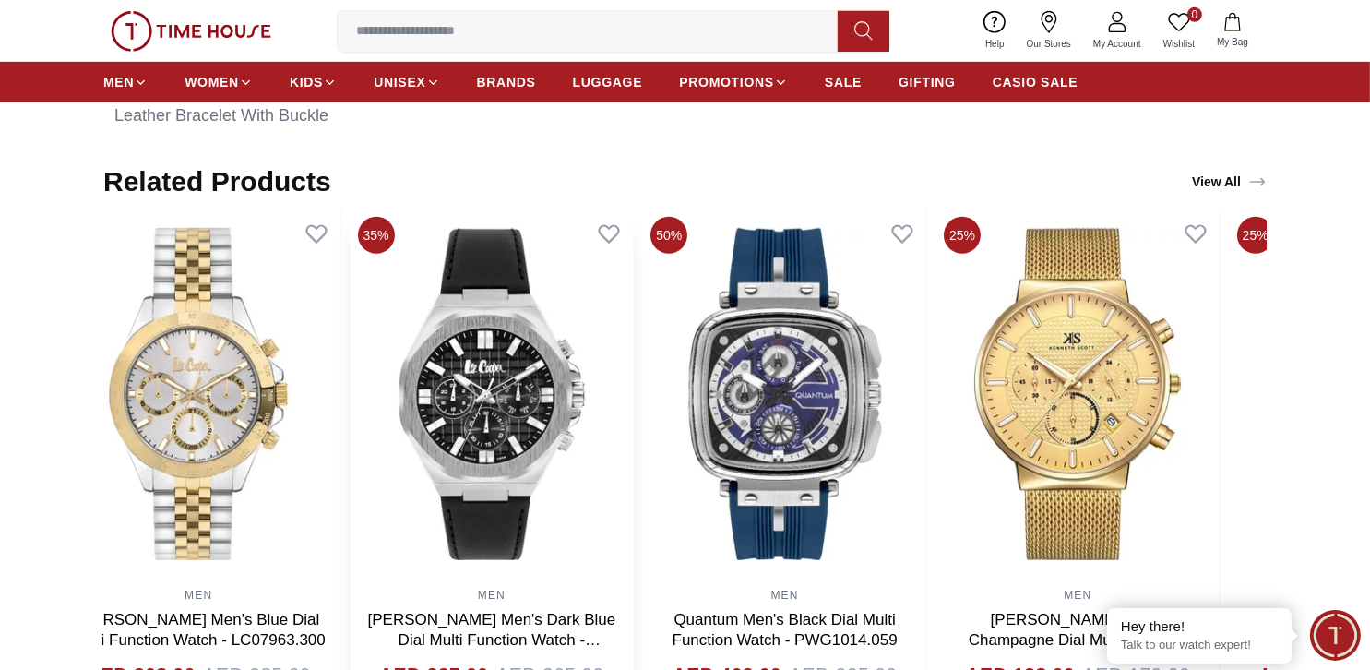
click at [623, 381] on img at bounding box center [492, 393] width 283 height 369
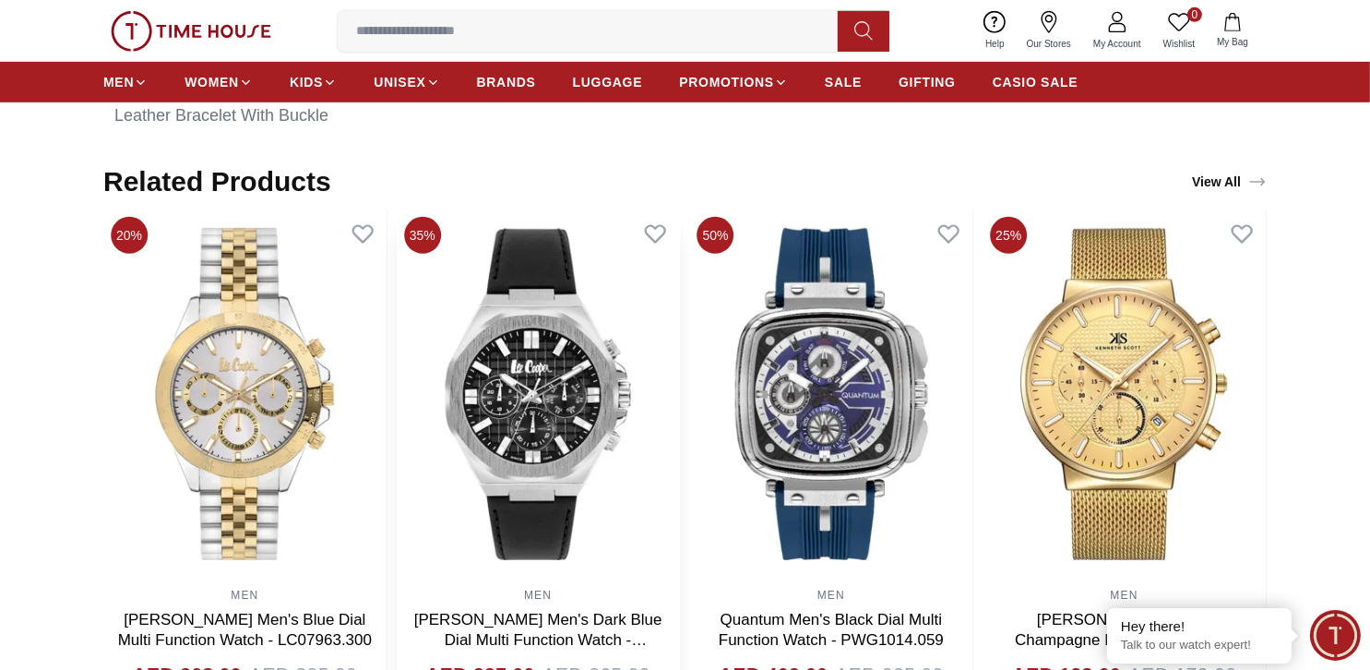
click at [451, 390] on img at bounding box center [538, 393] width 283 height 369
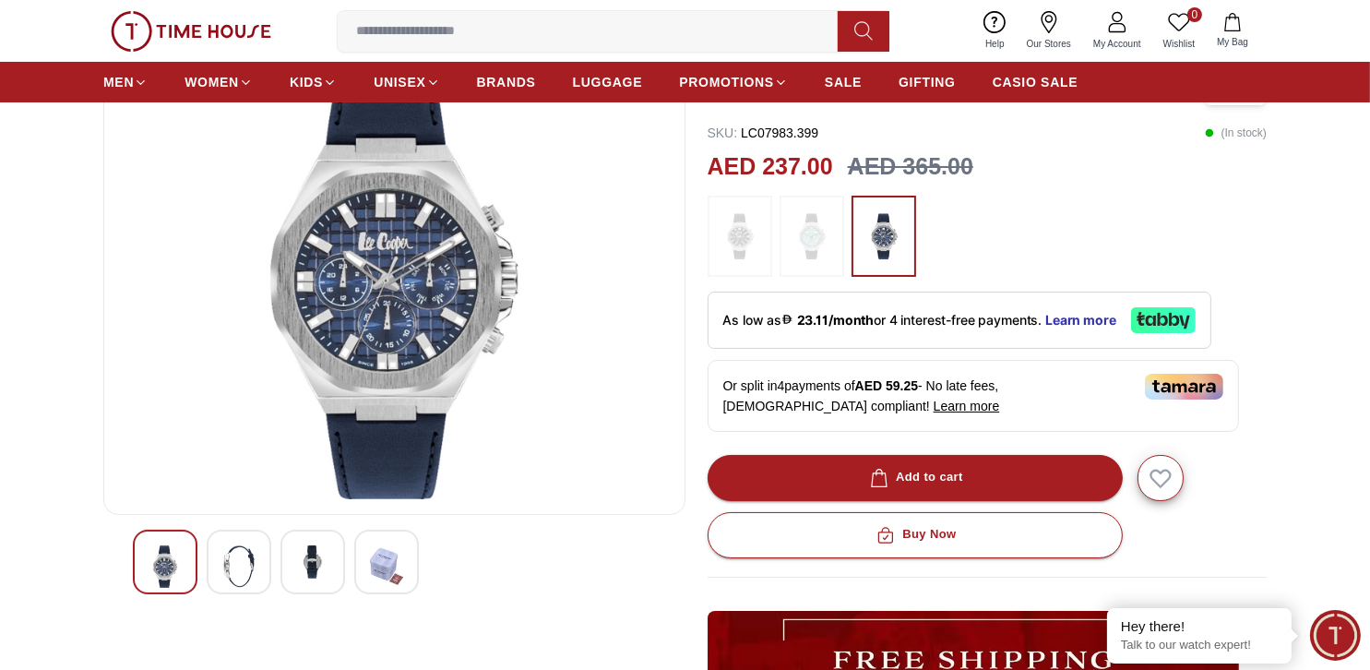
scroll to position [277, 0]
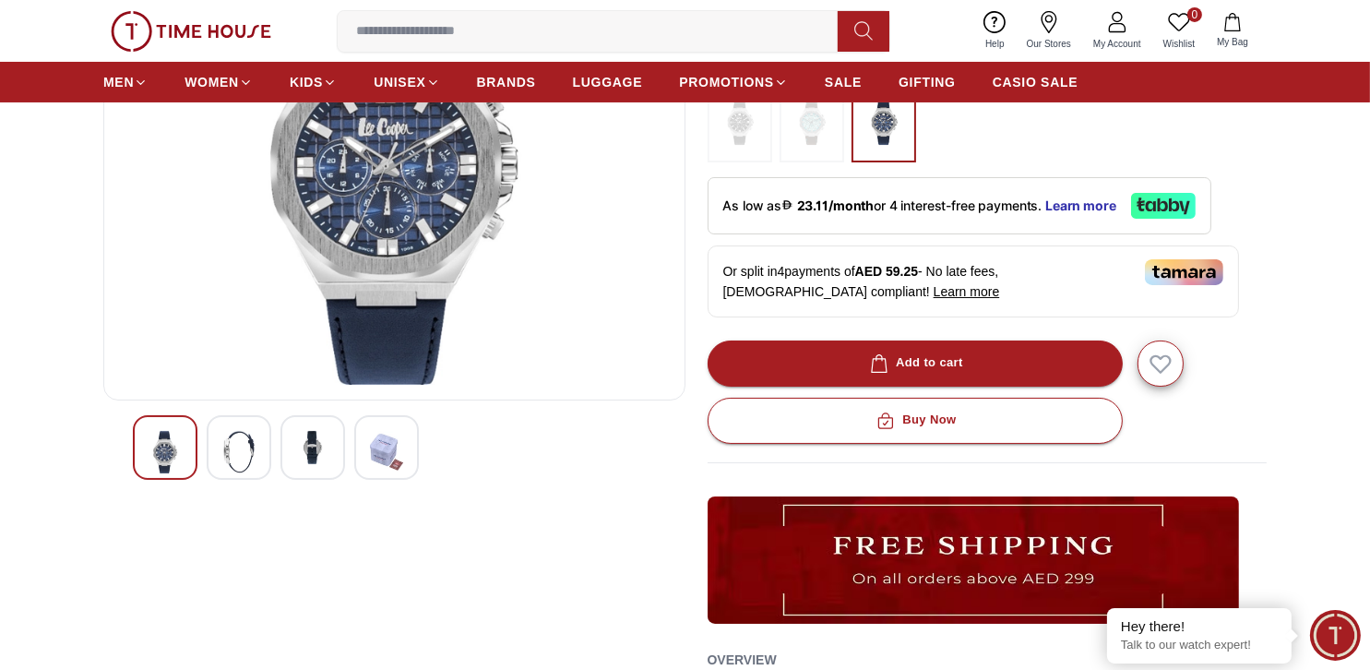
click at [249, 450] on img at bounding box center [238, 452] width 33 height 42
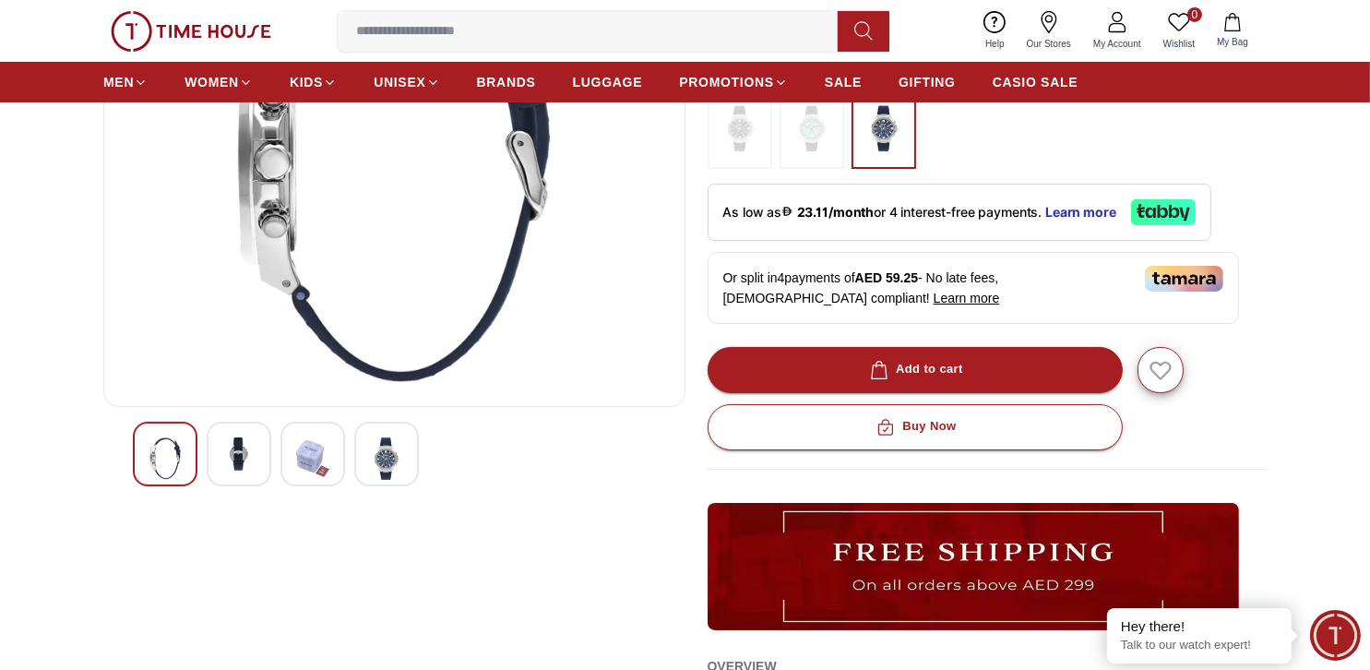
scroll to position [184, 0]
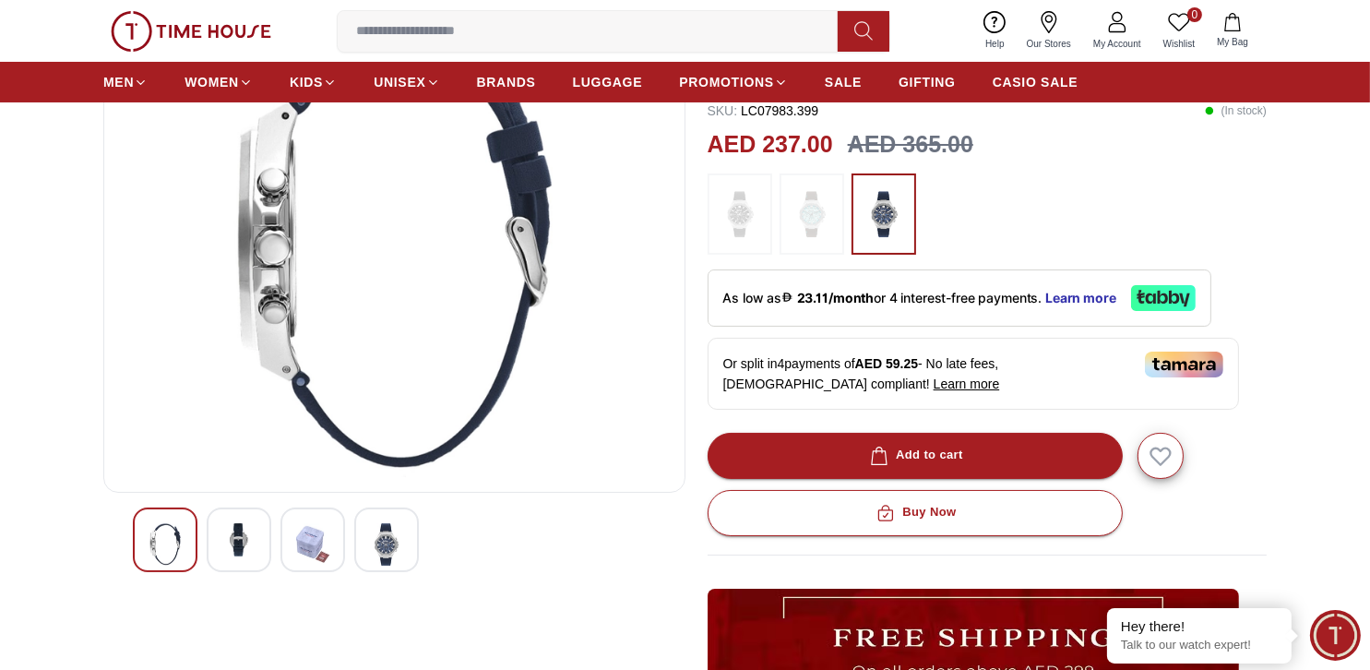
click at [373, 537] on img at bounding box center [386, 544] width 33 height 42
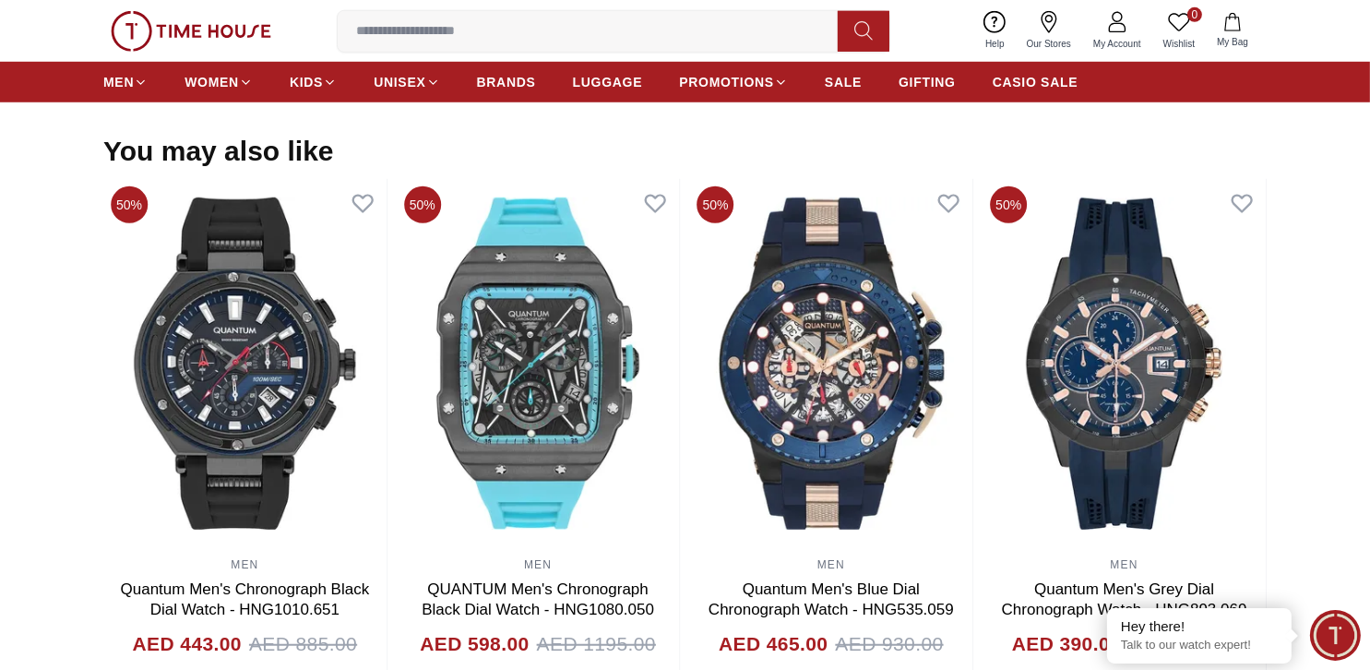
scroll to position [1753, 0]
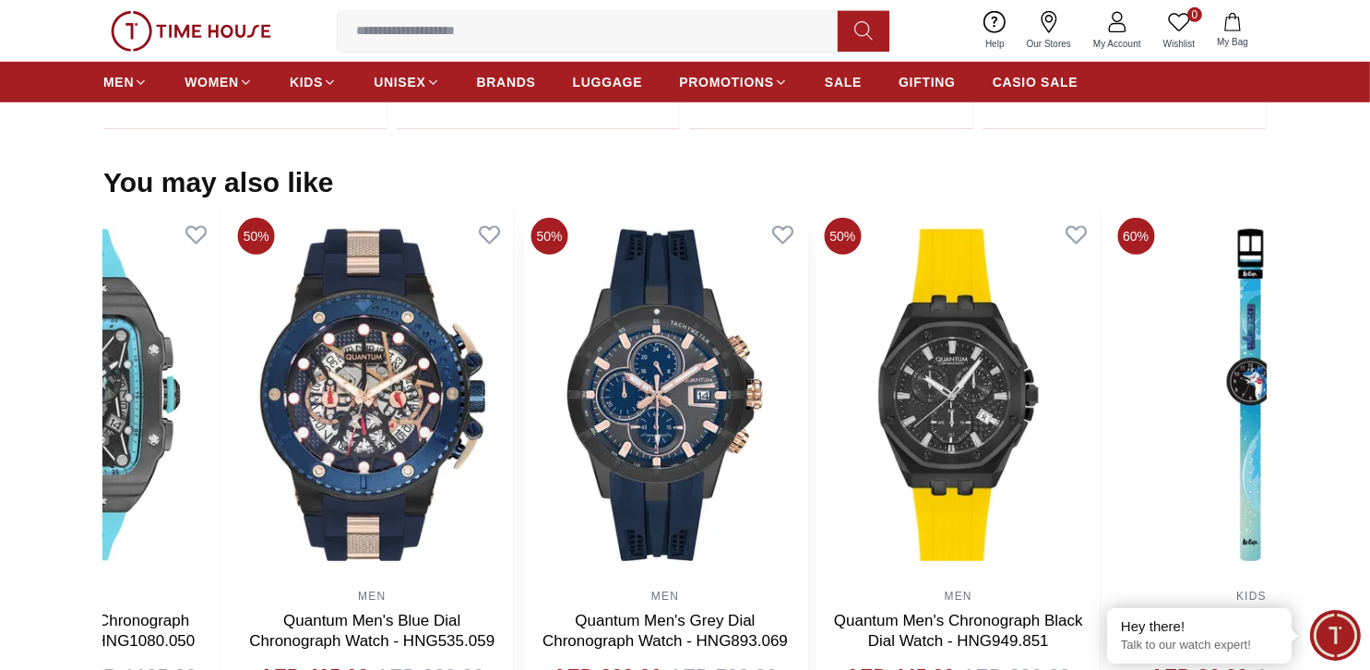
click at [524, 493] on img at bounding box center [665, 394] width 283 height 369
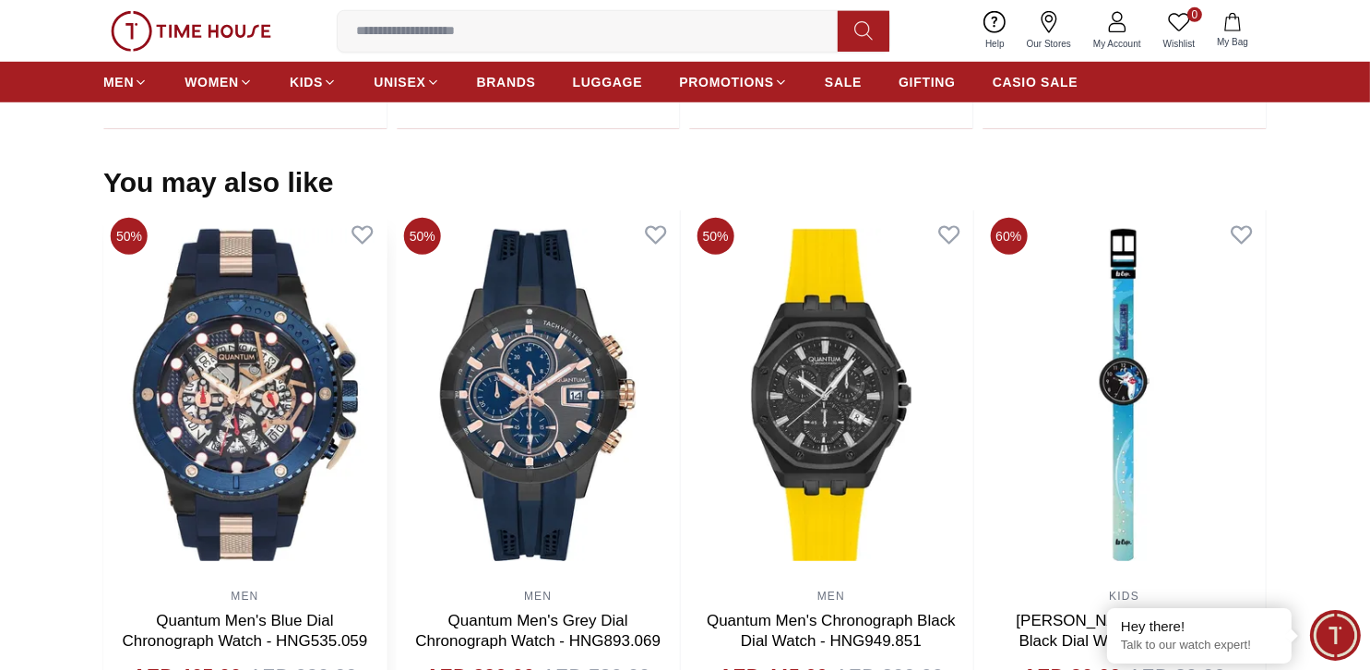
drag, startPoint x: 1034, startPoint y: 469, endPoint x: 332, endPoint y: 473, distance: 702.0
click at [332, 473] on div "50% MEN Quantum Men's Black Dial Multi Function Watch - ADG678.634 AED 378.00 A…" at bounding box center [684, 470] width 1163 height 521
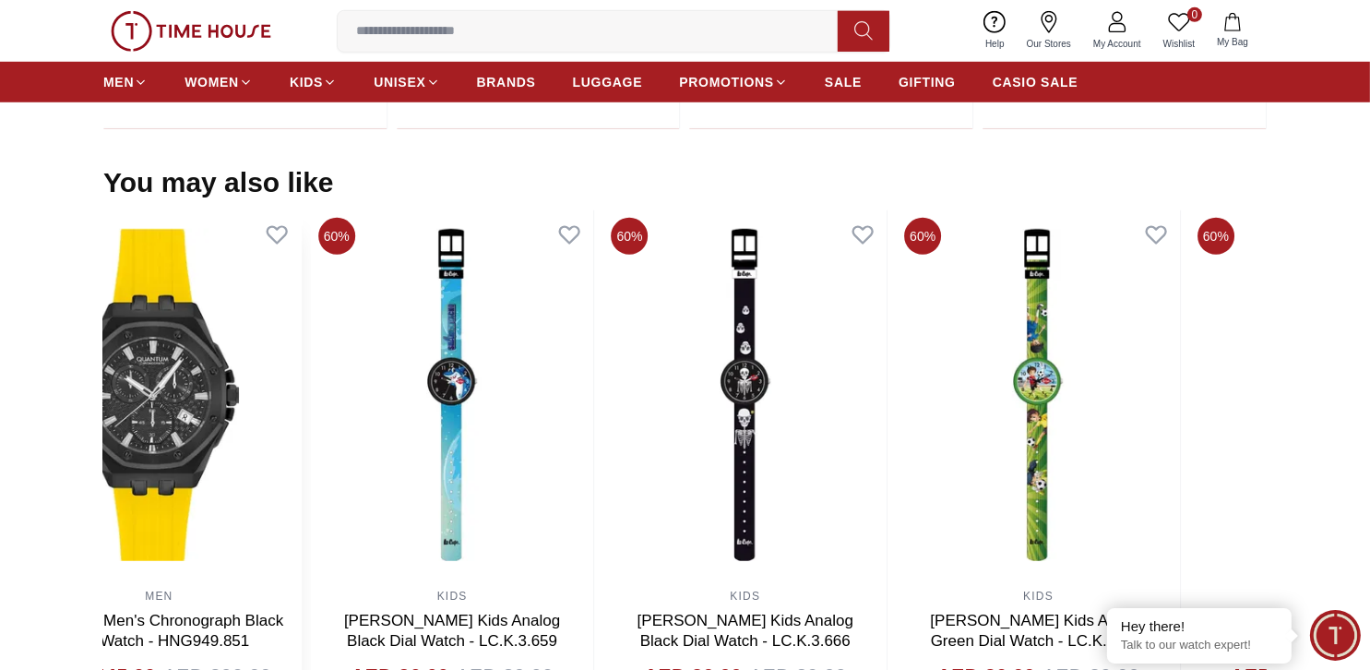
click at [193, 410] on img at bounding box center [159, 394] width 283 height 369
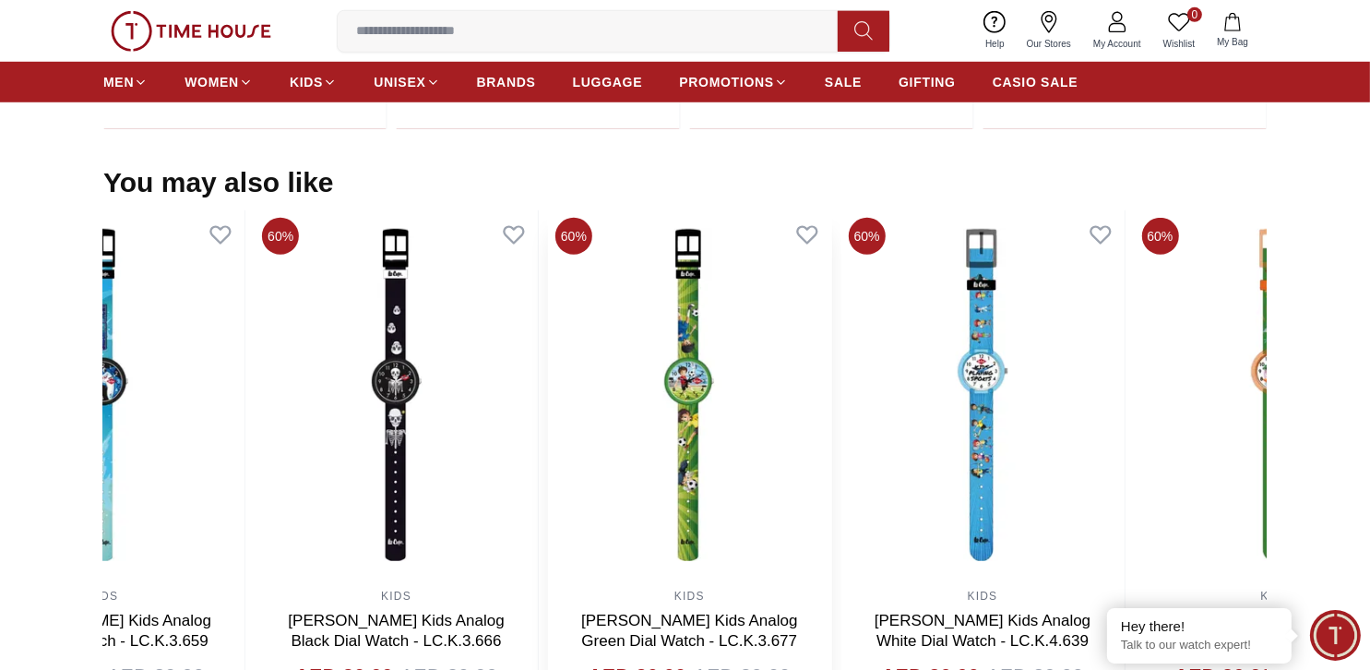
click at [548, 420] on img at bounding box center [689, 394] width 283 height 369
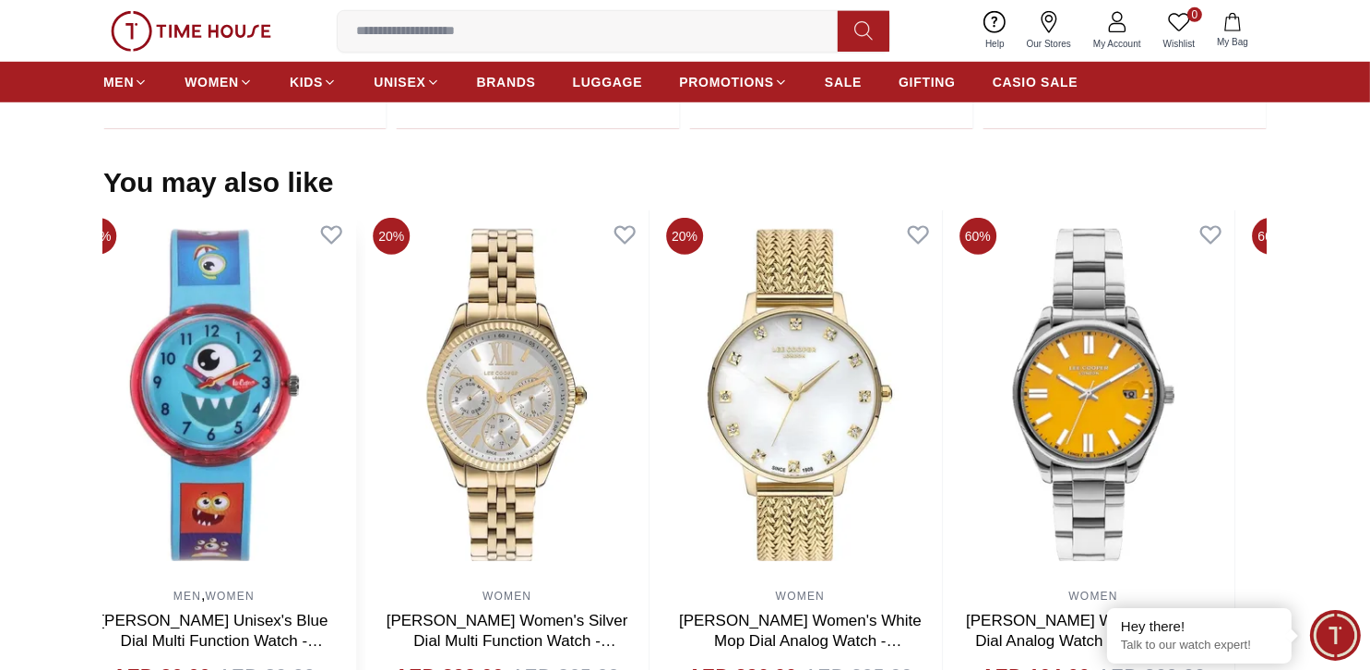
click at [103, 434] on img at bounding box center [214, 394] width 283 height 369
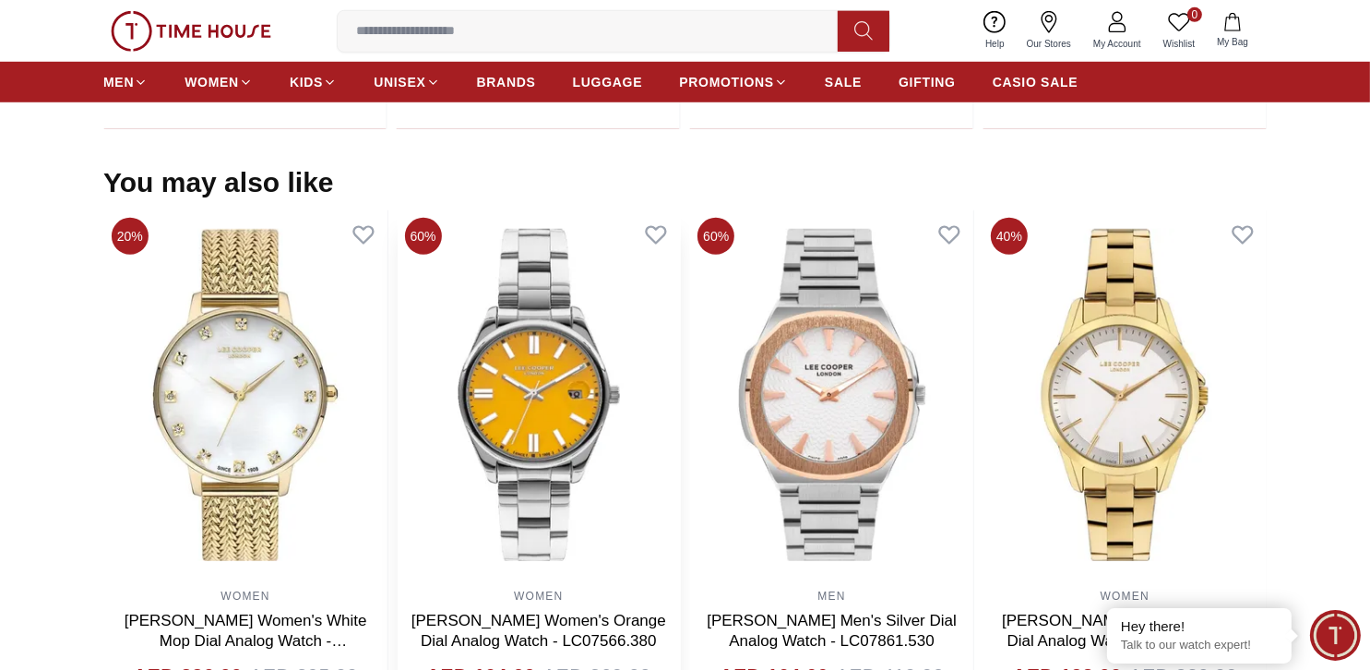
click at [397, 394] on img at bounding box center [538, 394] width 283 height 369
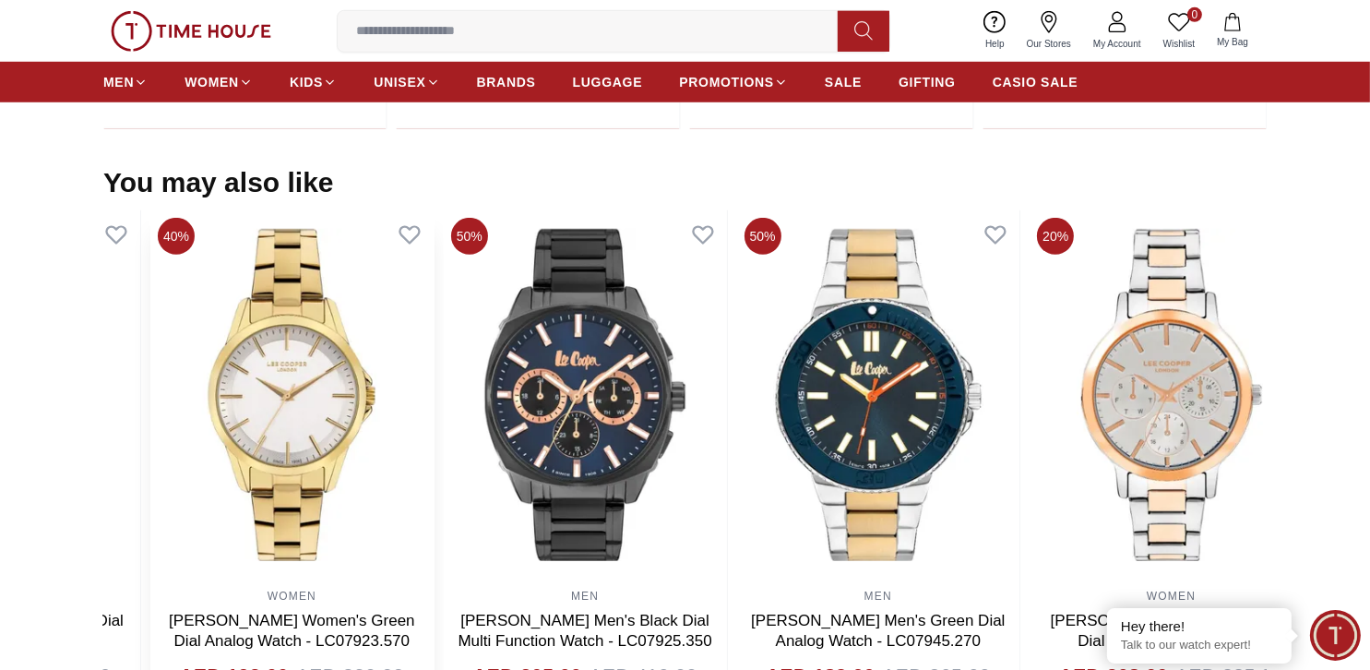
click at [217, 397] on img at bounding box center [291, 394] width 283 height 369
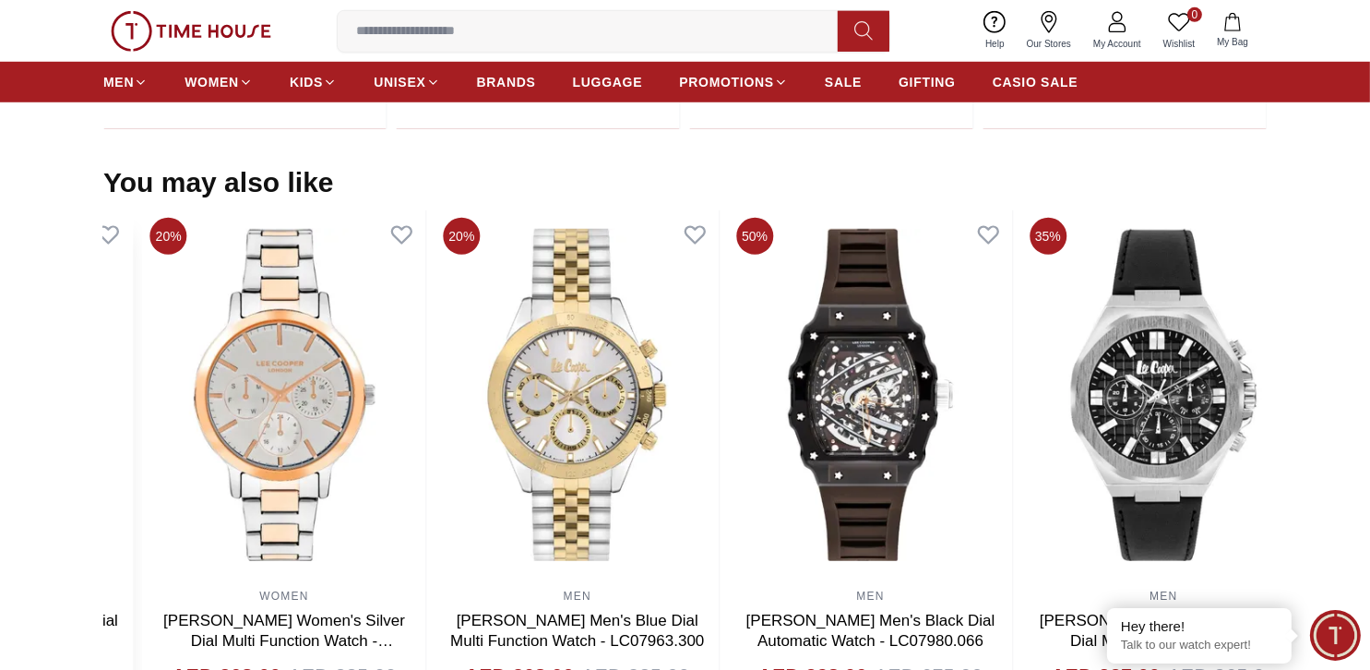
click at [1, 396] on section "You may also like 50% MEN Quantum Men's Black Dial Multi Function Watch - ADG67…" at bounding box center [685, 448] width 1370 height 565
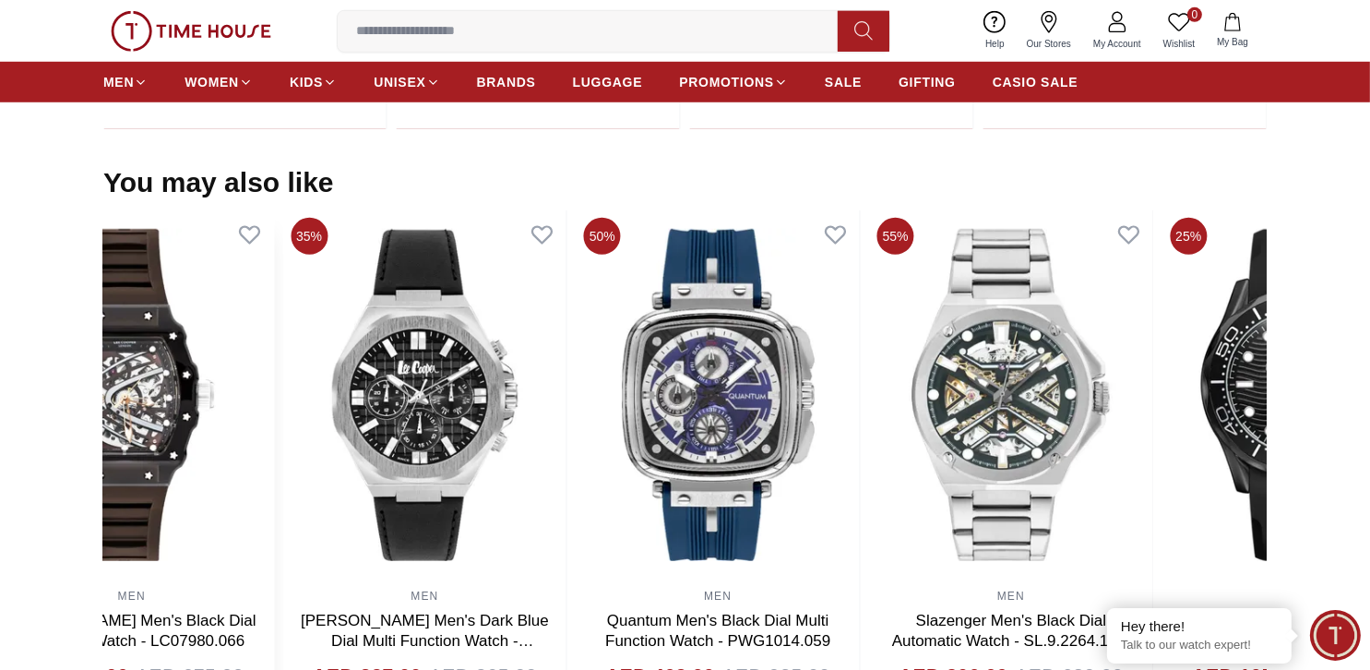
click at [3, 400] on section "You may also like 50% MEN Quantum Men's Black Dial Multi Function Watch - ADG67…" at bounding box center [685, 448] width 1370 height 565
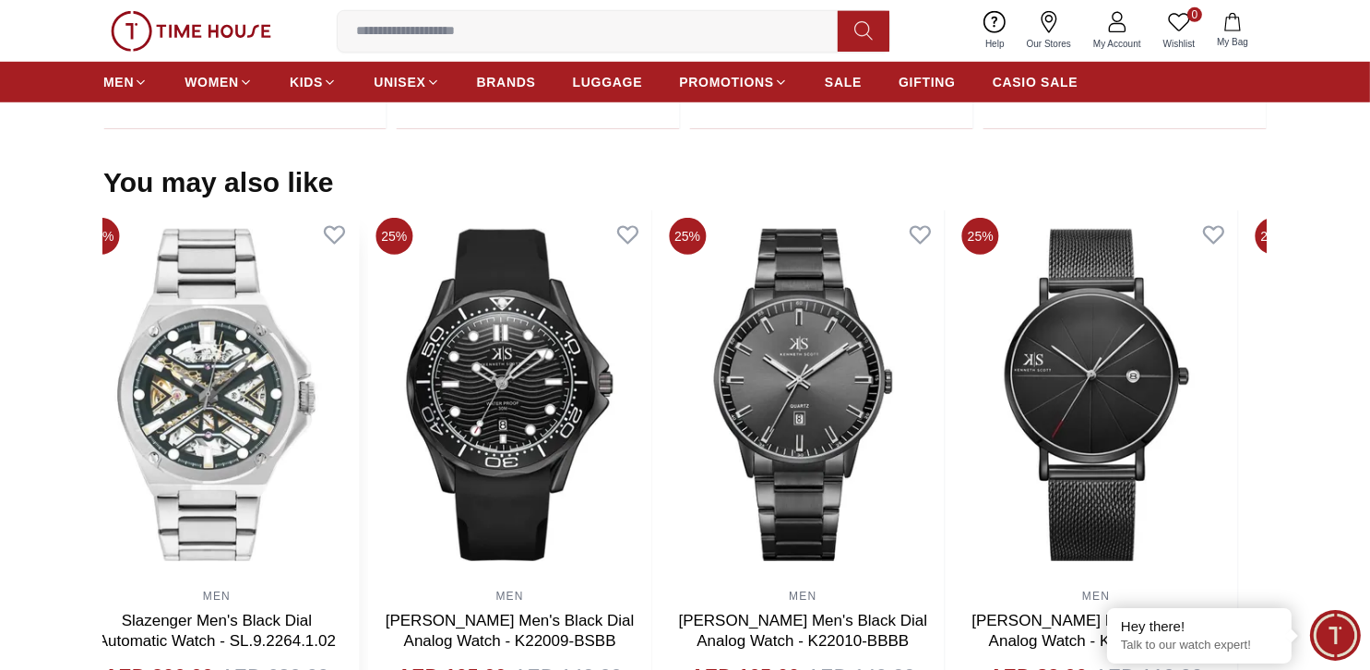
click at [65, 405] on section "You may also like 50% MEN Quantum Men's Black Dial Multi Function Watch - ADG67…" at bounding box center [685, 448] width 1370 height 565
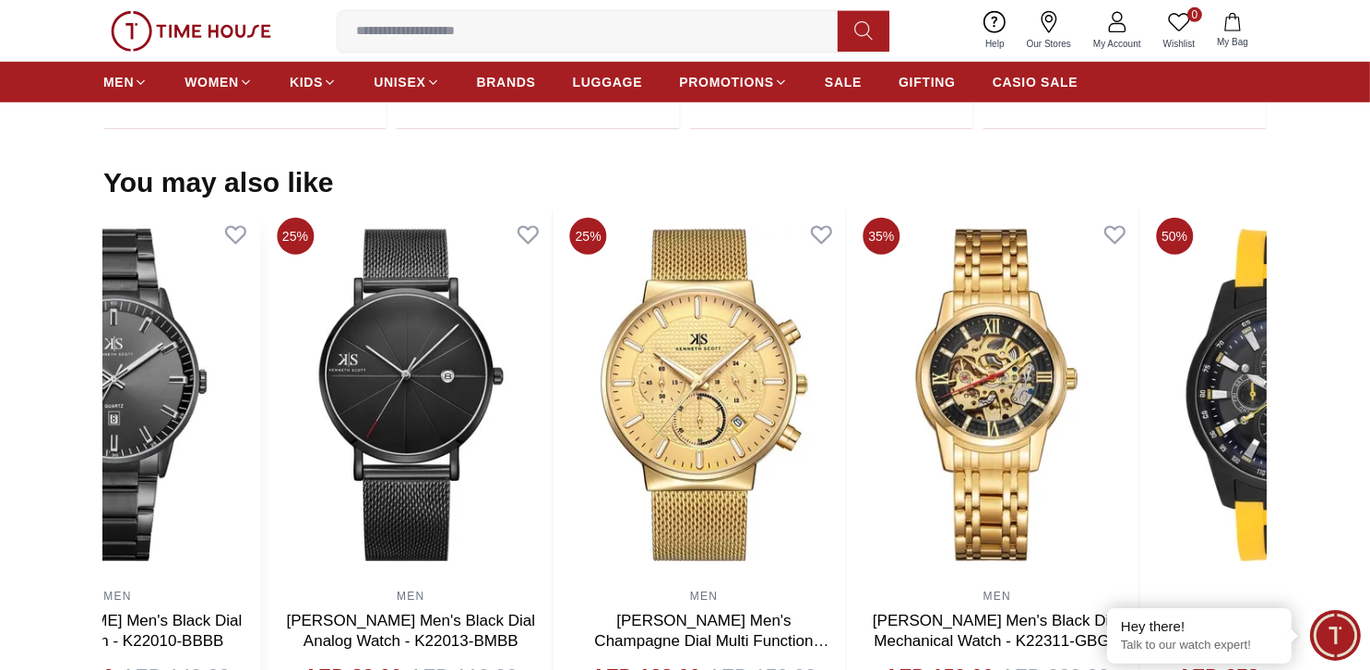
click at [0, 413] on section "You may also like 50% MEN Quantum Men's Chronograph Black Dial Watch - HNG1010.…" at bounding box center [685, 448] width 1370 height 565
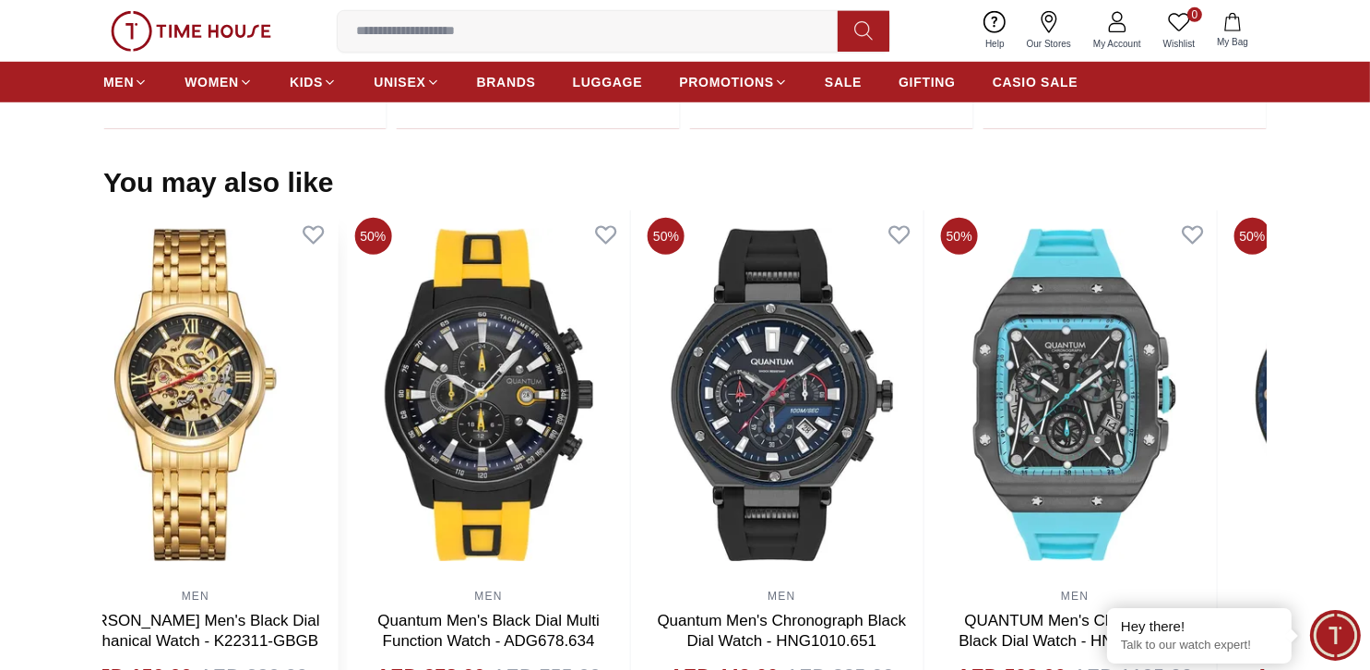
click at [154, 407] on img at bounding box center [195, 394] width 283 height 369
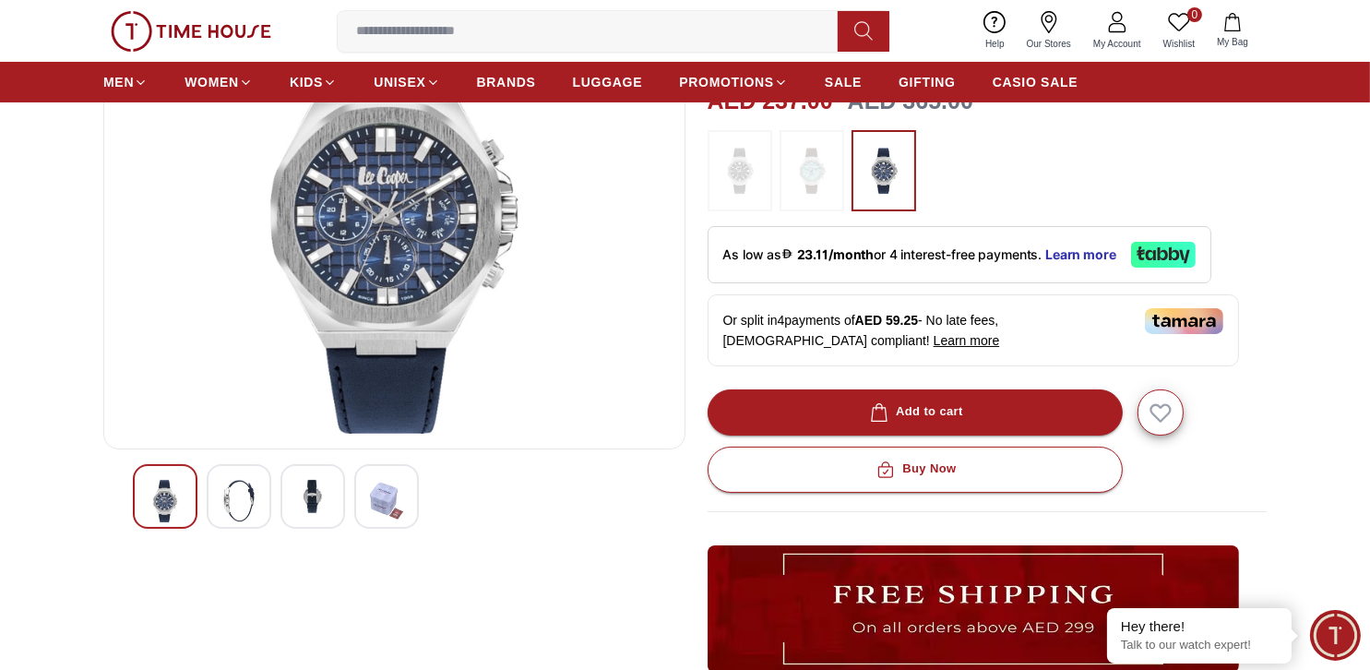
scroll to position [92, 0]
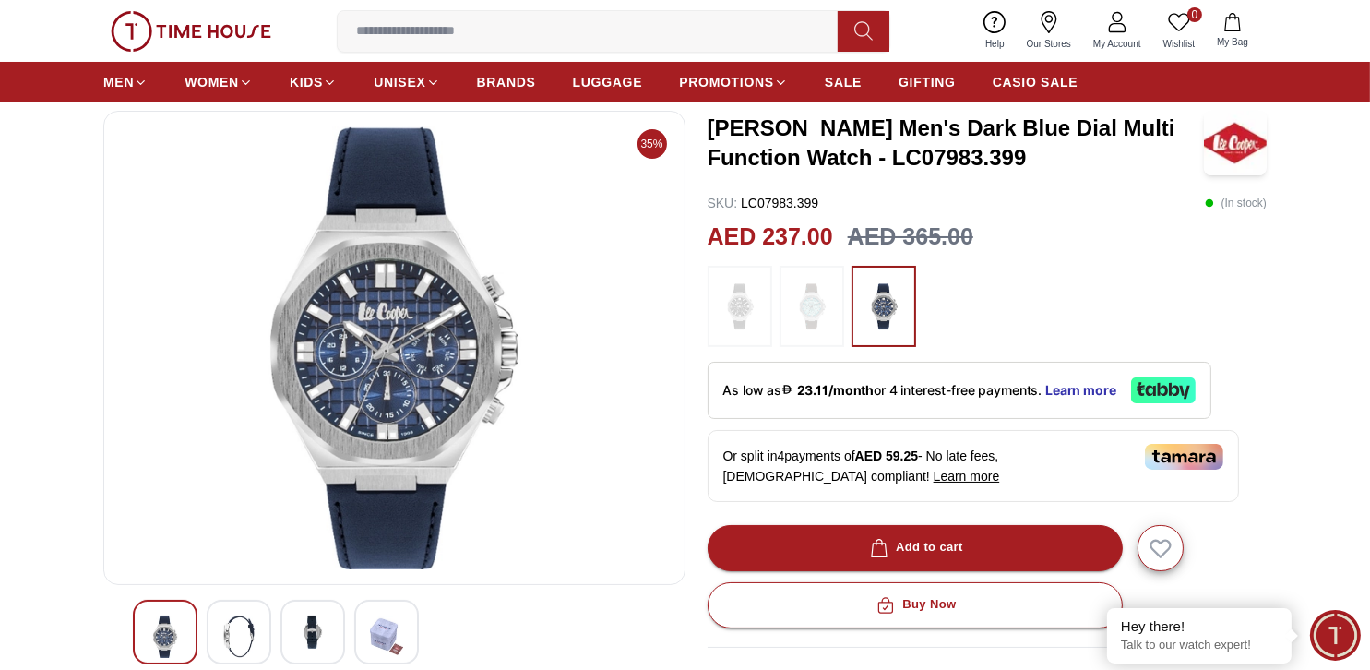
click at [392, 22] on input at bounding box center [595, 31] width 515 height 37
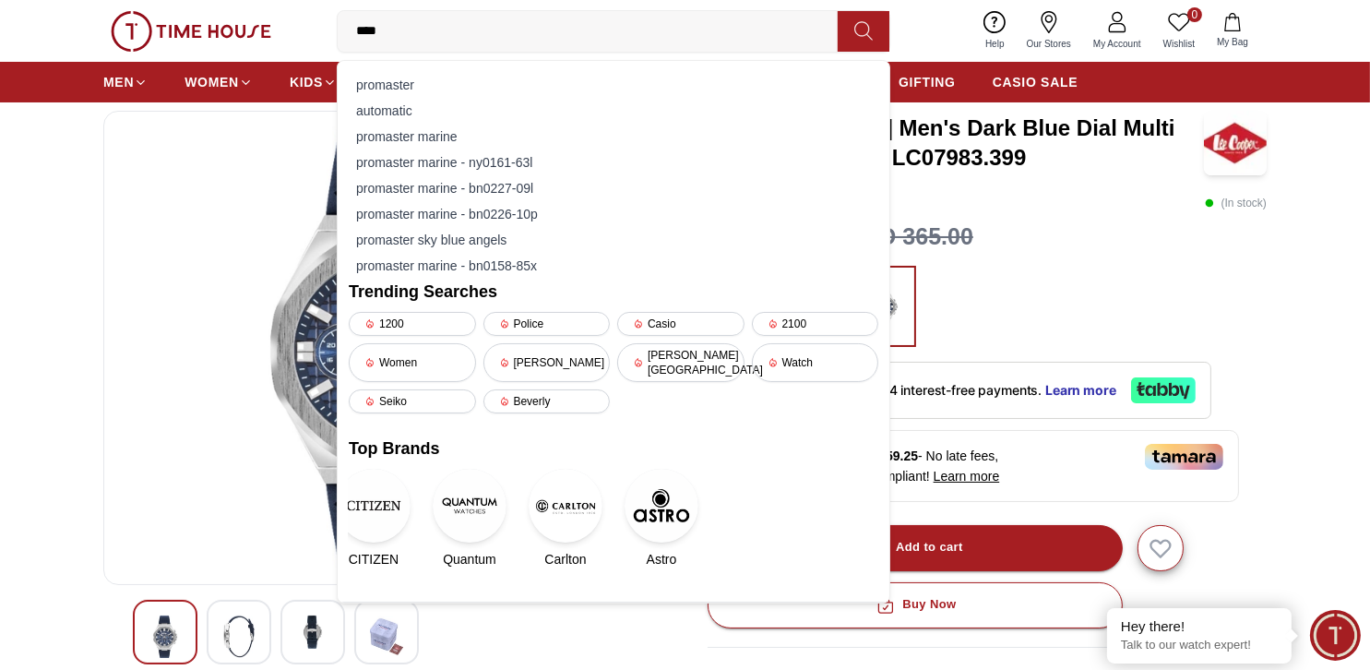
type input "****"
click at [394, 518] on link "CITIZEN" at bounding box center [374, 519] width 50 height 100
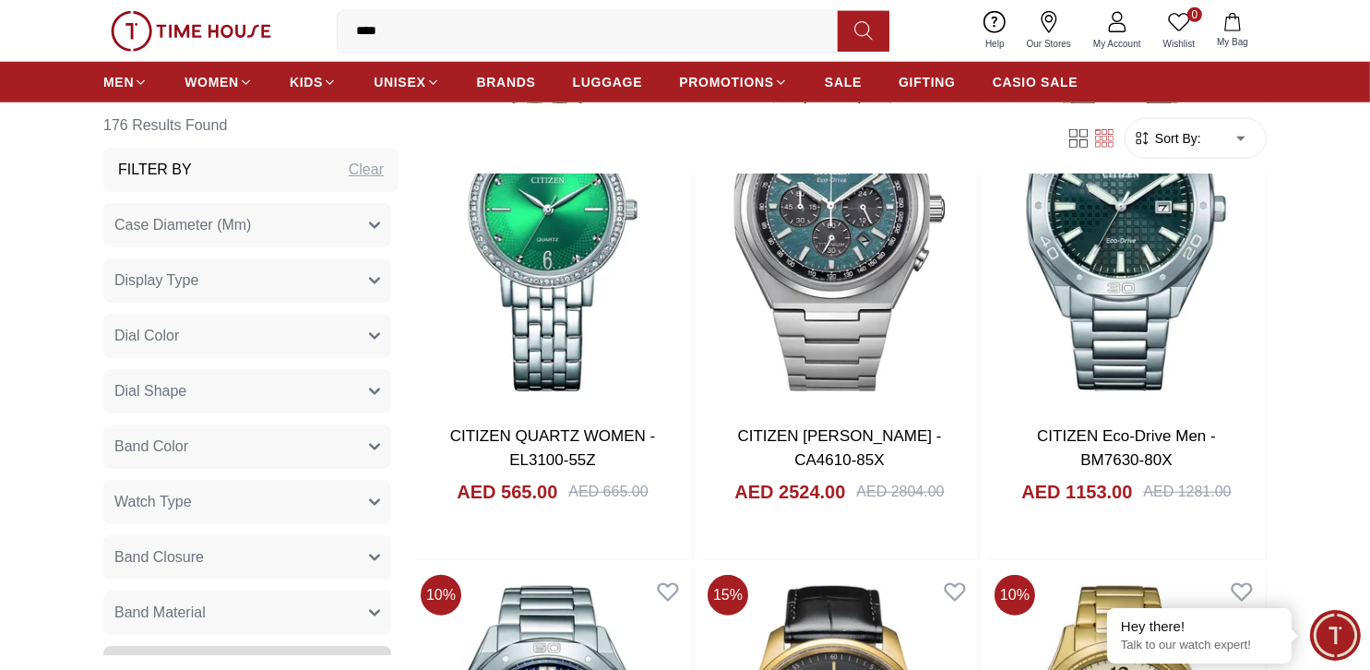
scroll to position [244, 0]
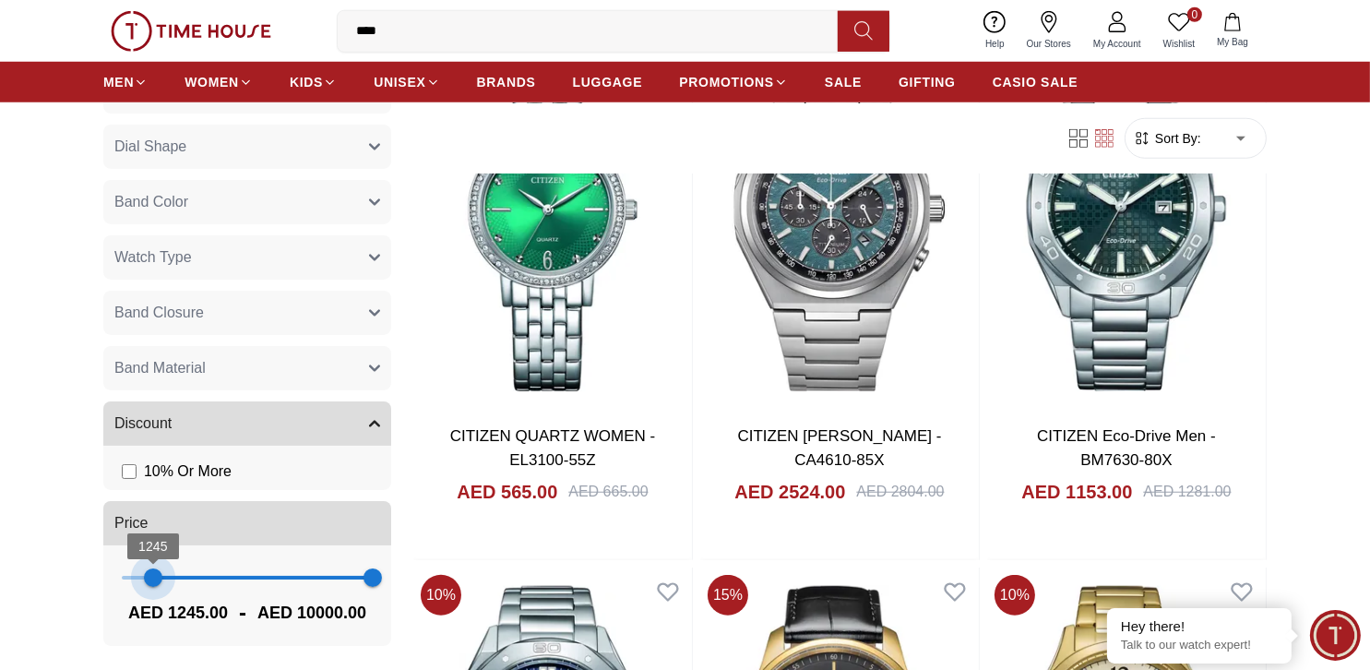
click at [151, 577] on span "1245 10000" at bounding box center [247, 578] width 251 height 28
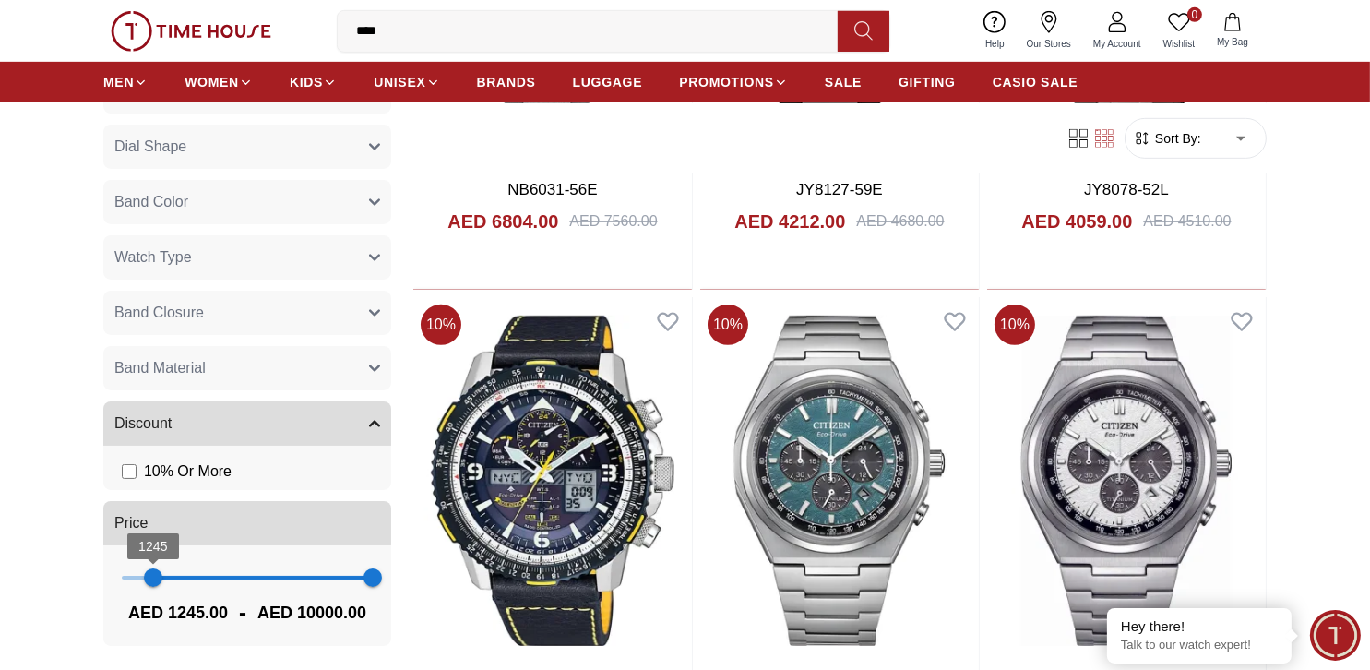
scroll to position [1384, 0]
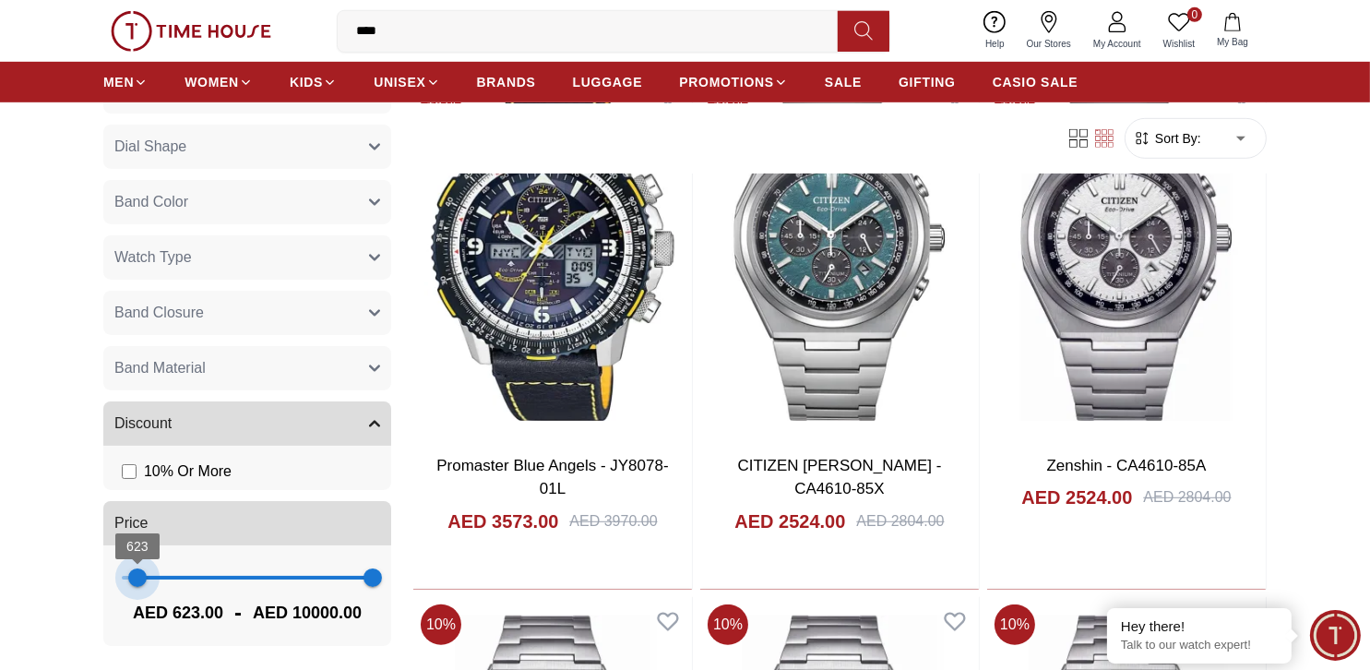
type input "*"
drag, startPoint x: 149, startPoint y: 568, endPoint x: 112, endPoint y: 568, distance: 36.9
click at [128, 568] on span "623" at bounding box center [137, 577] width 18 height 18
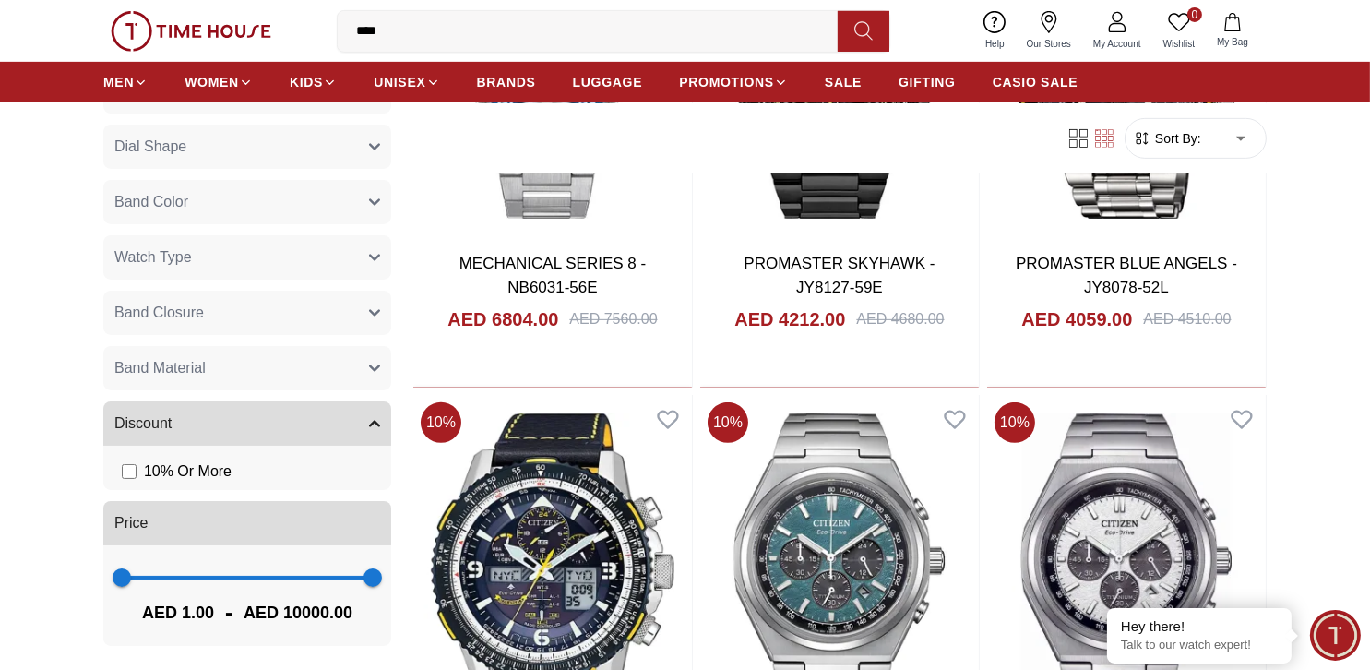
scroll to position [1384, 0]
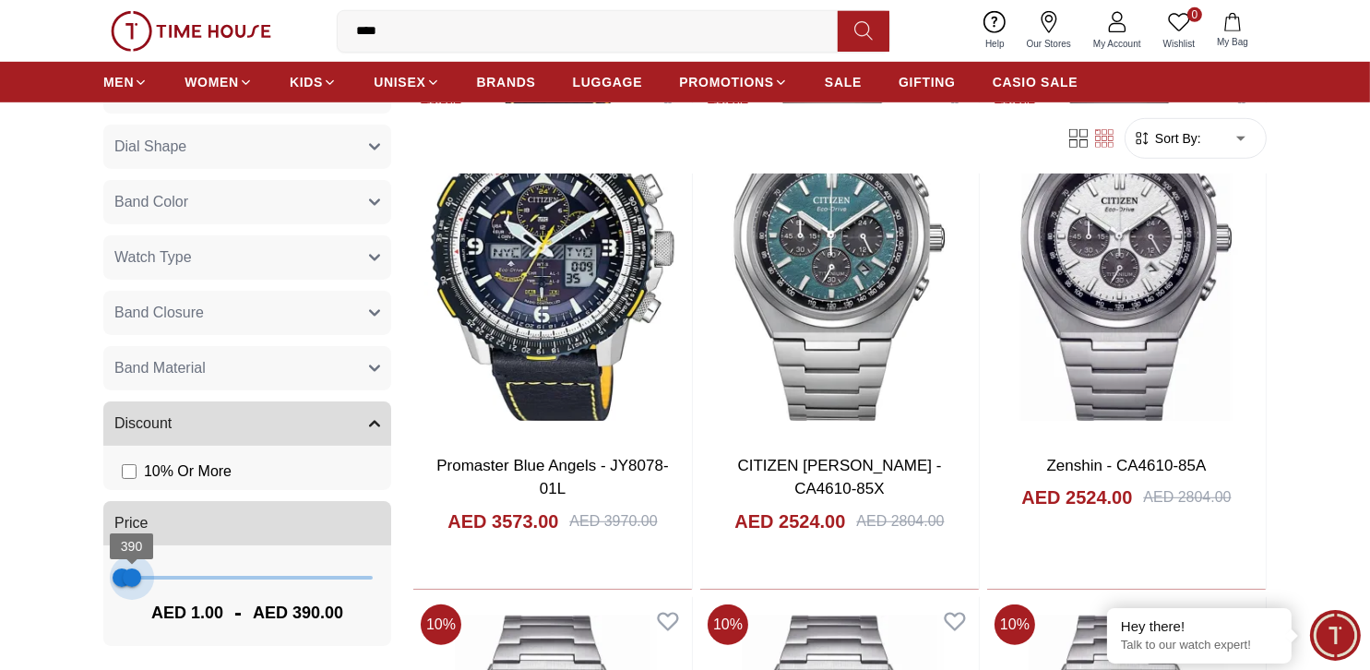
type input "***"
drag, startPoint x: 362, startPoint y: 577, endPoint x: 130, endPoint y: 588, distance: 231.8
click at [130, 587] on span "351" at bounding box center [131, 577] width 18 height 18
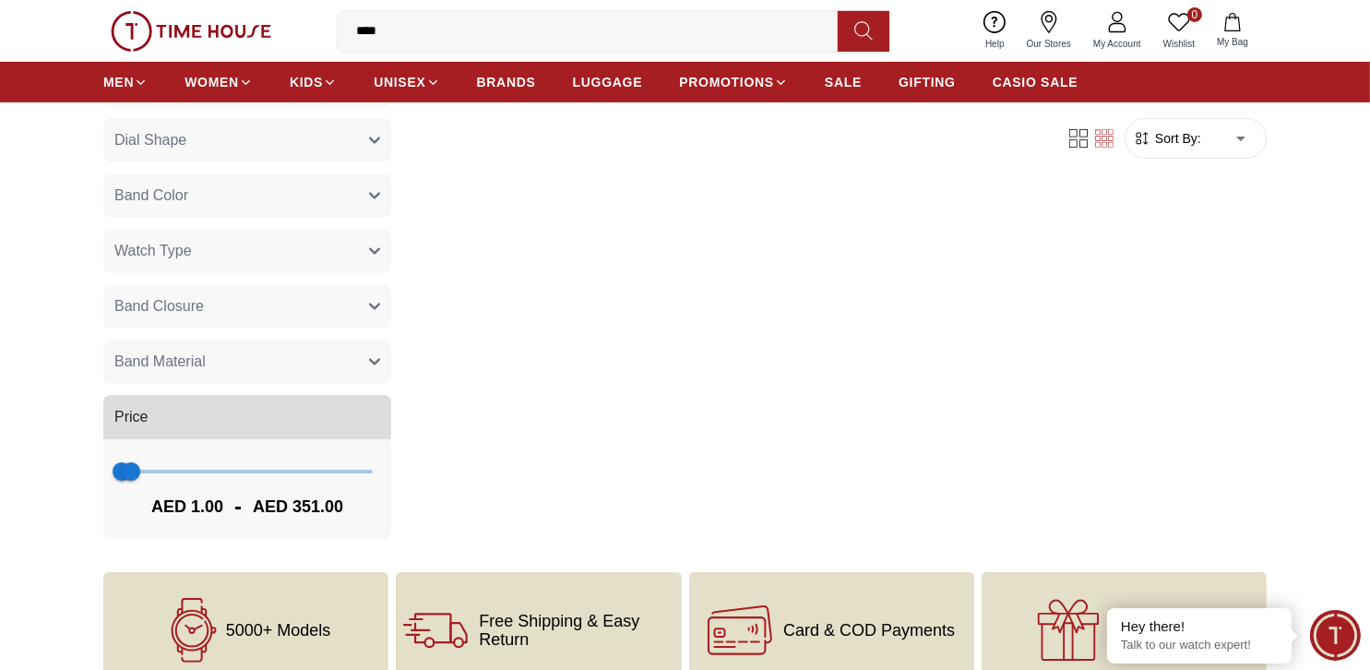
scroll to position [646, 0]
